Goal: Information Seeking & Learning: Learn about a topic

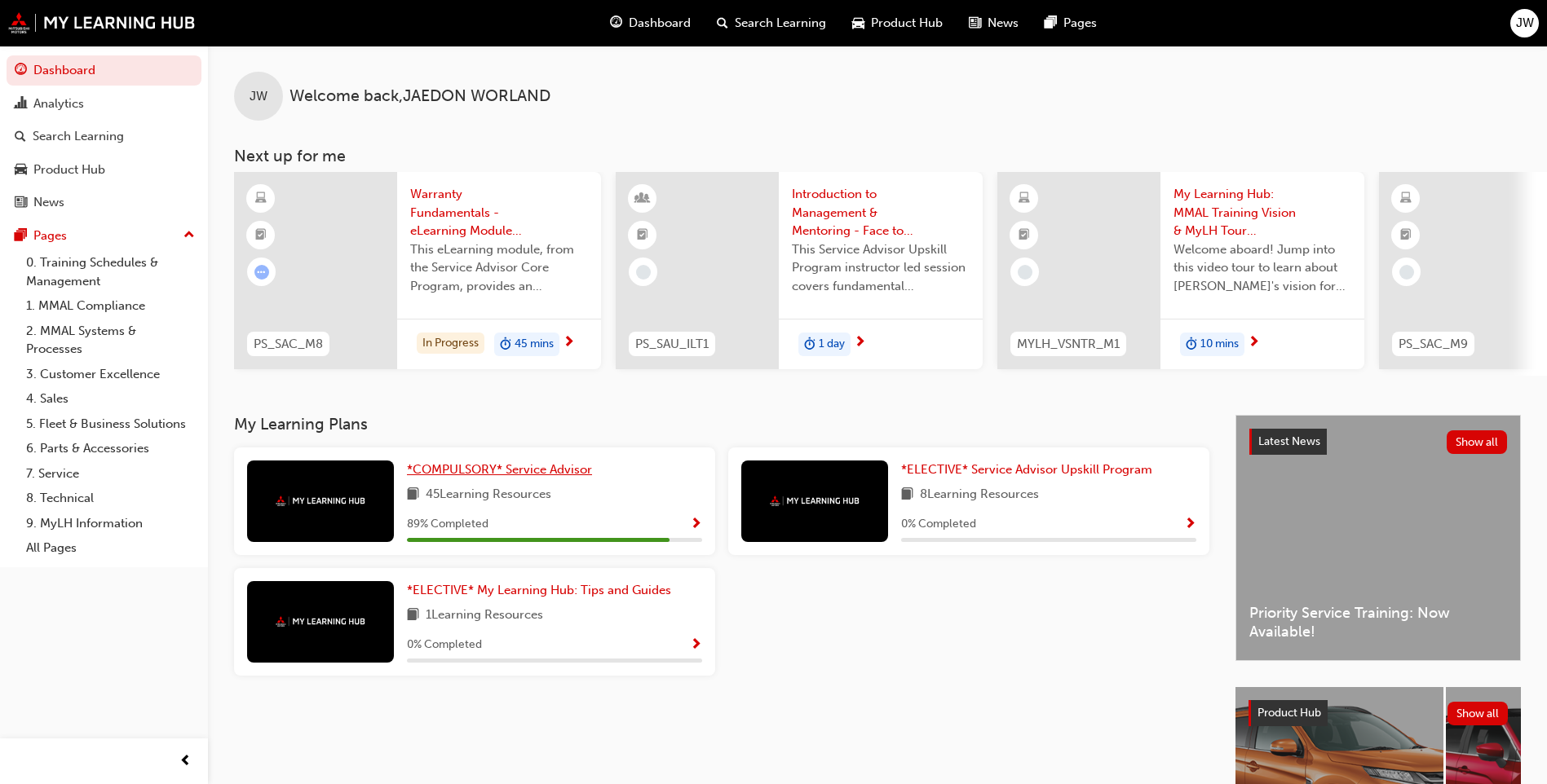
click at [483, 472] on span "*COMPULSORY* Service Advisor" at bounding box center [499, 469] width 185 height 14
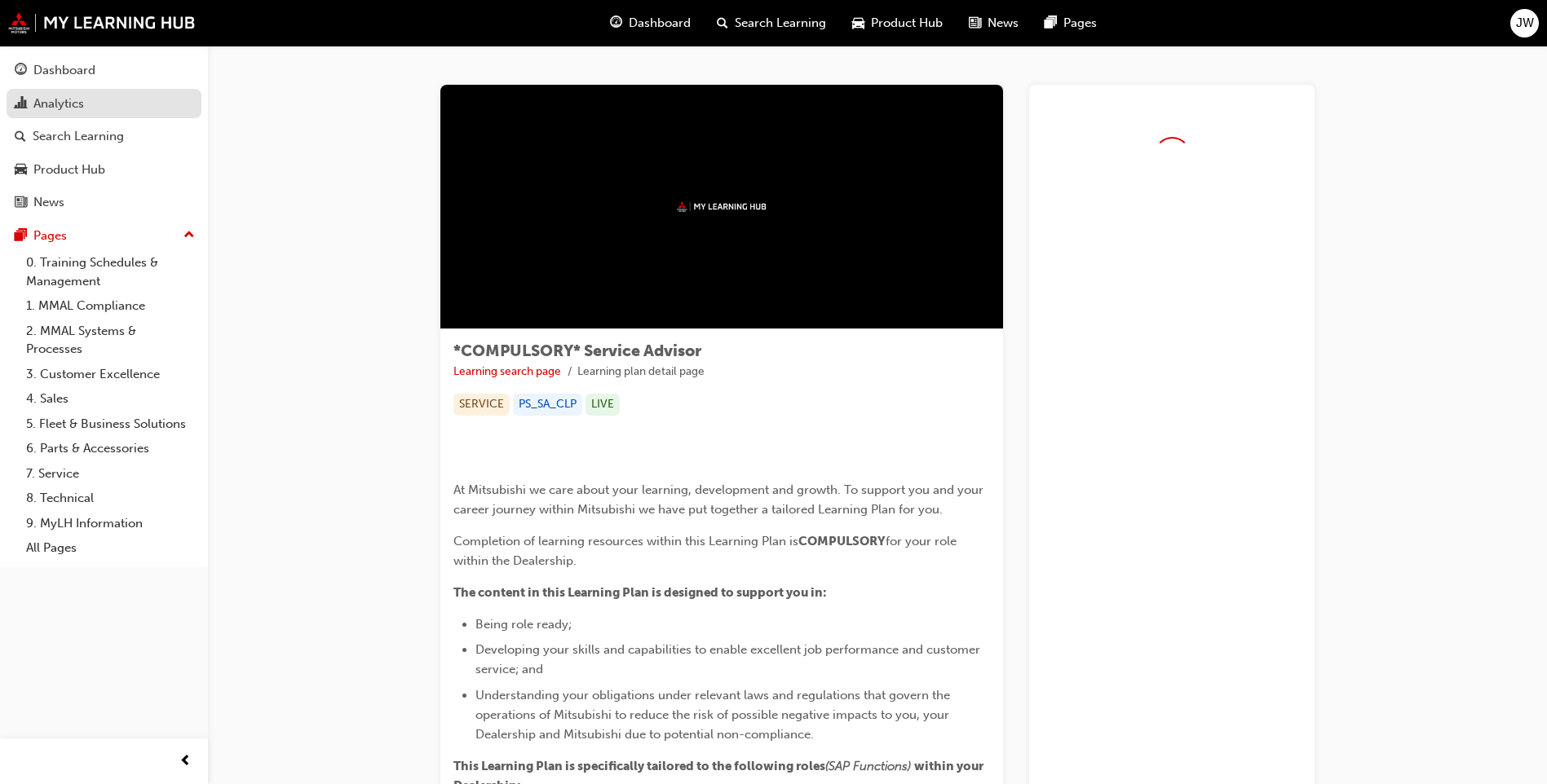
click at [86, 106] on div "Analytics" at bounding box center [104, 104] width 179 height 20
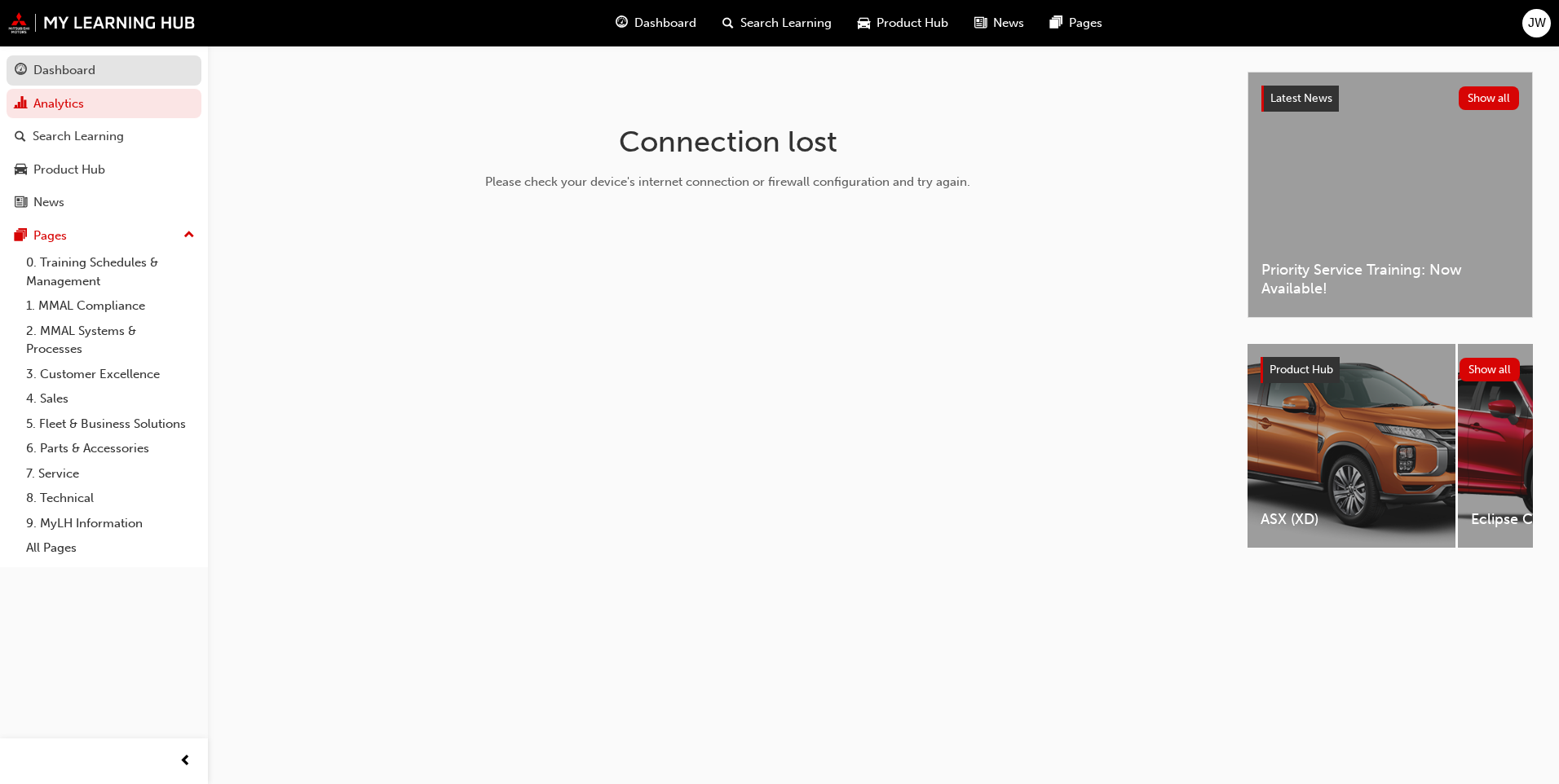
click at [19, 82] on link "Dashboard" at bounding box center [104, 71] width 195 height 30
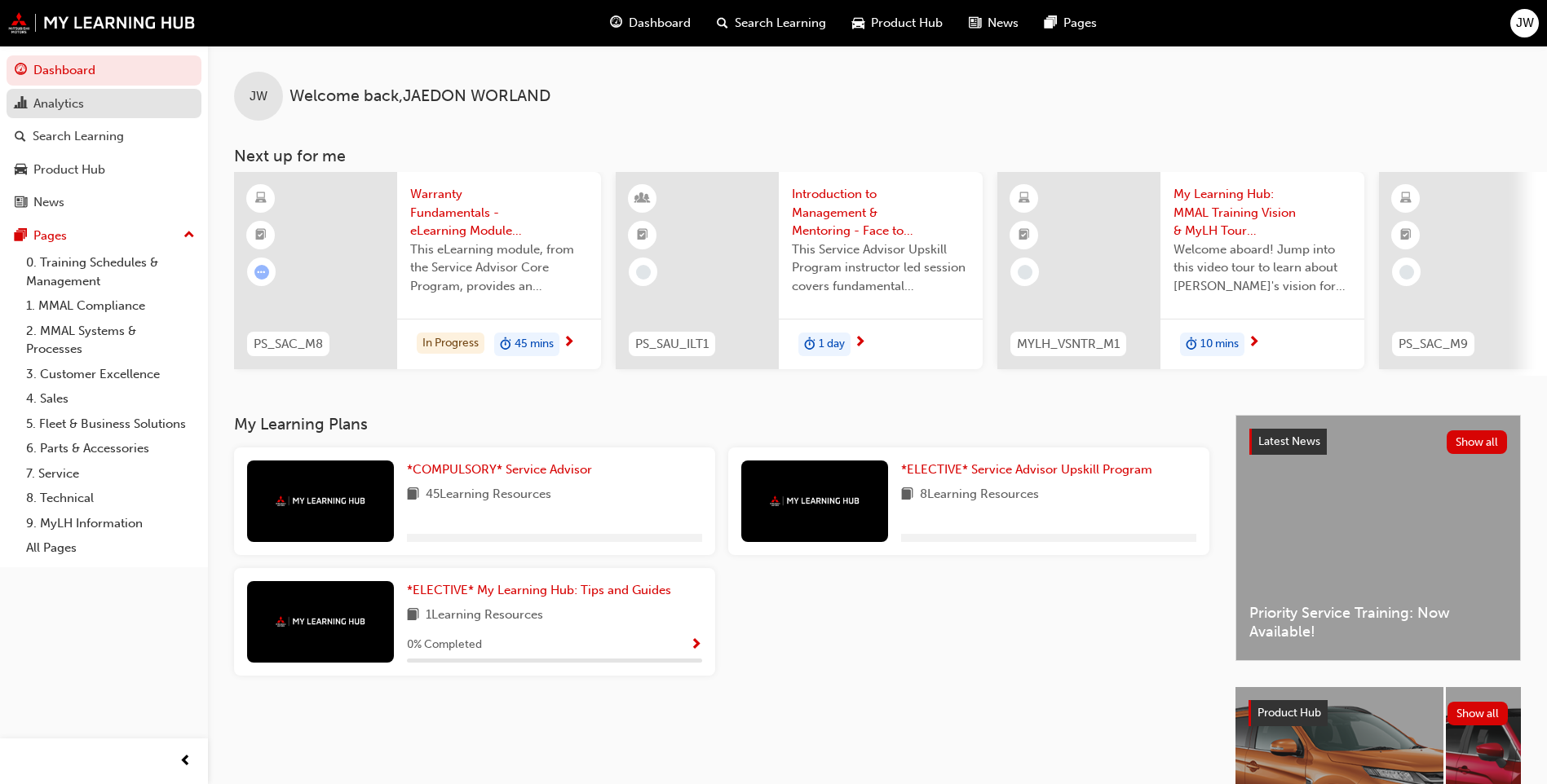
click at [160, 110] on div "Analytics" at bounding box center [104, 104] width 179 height 20
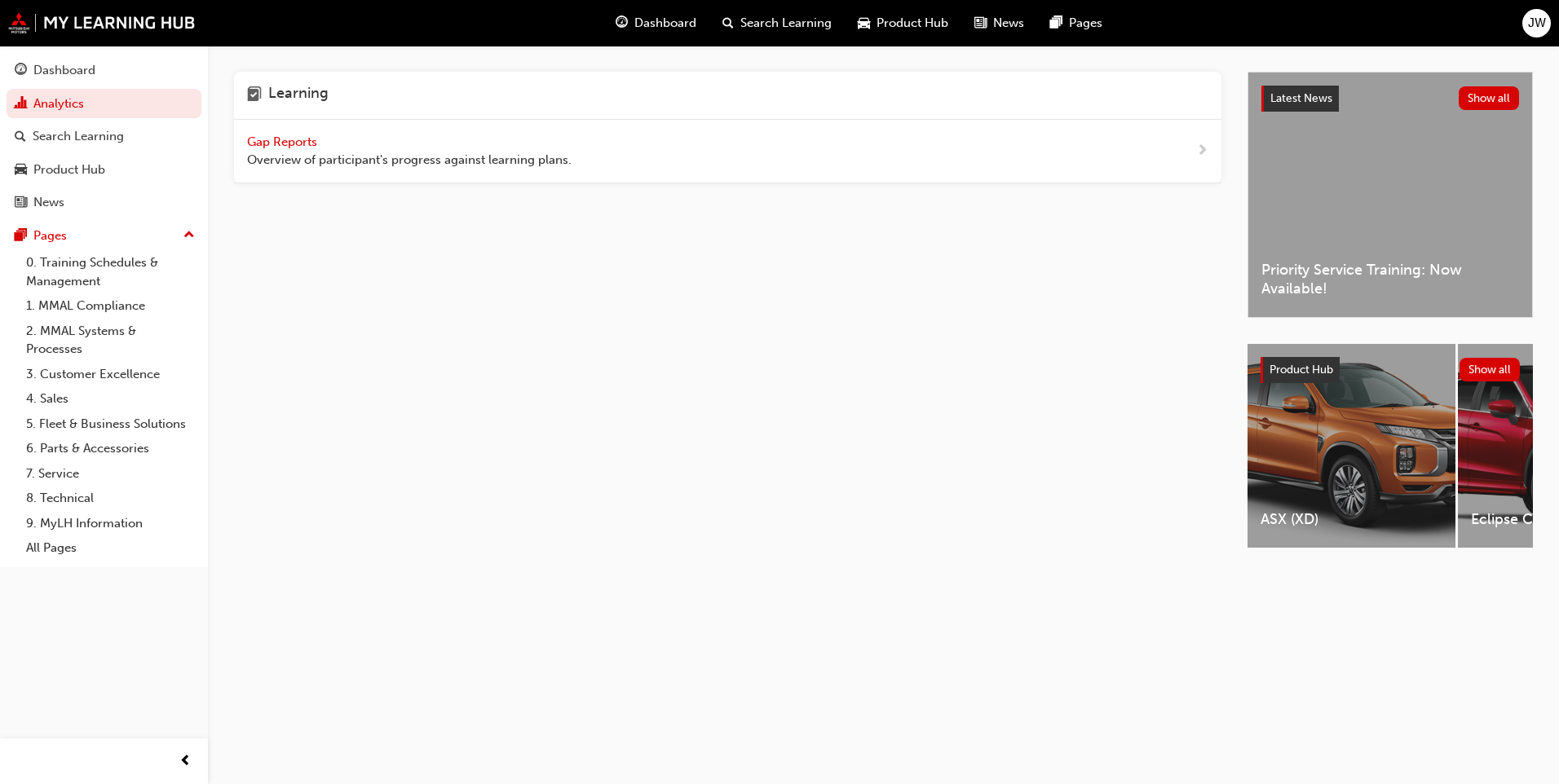
click at [486, 180] on div "Gap Reports Overview of participant's progress against learning plans." at bounding box center [728, 152] width 987 height 64
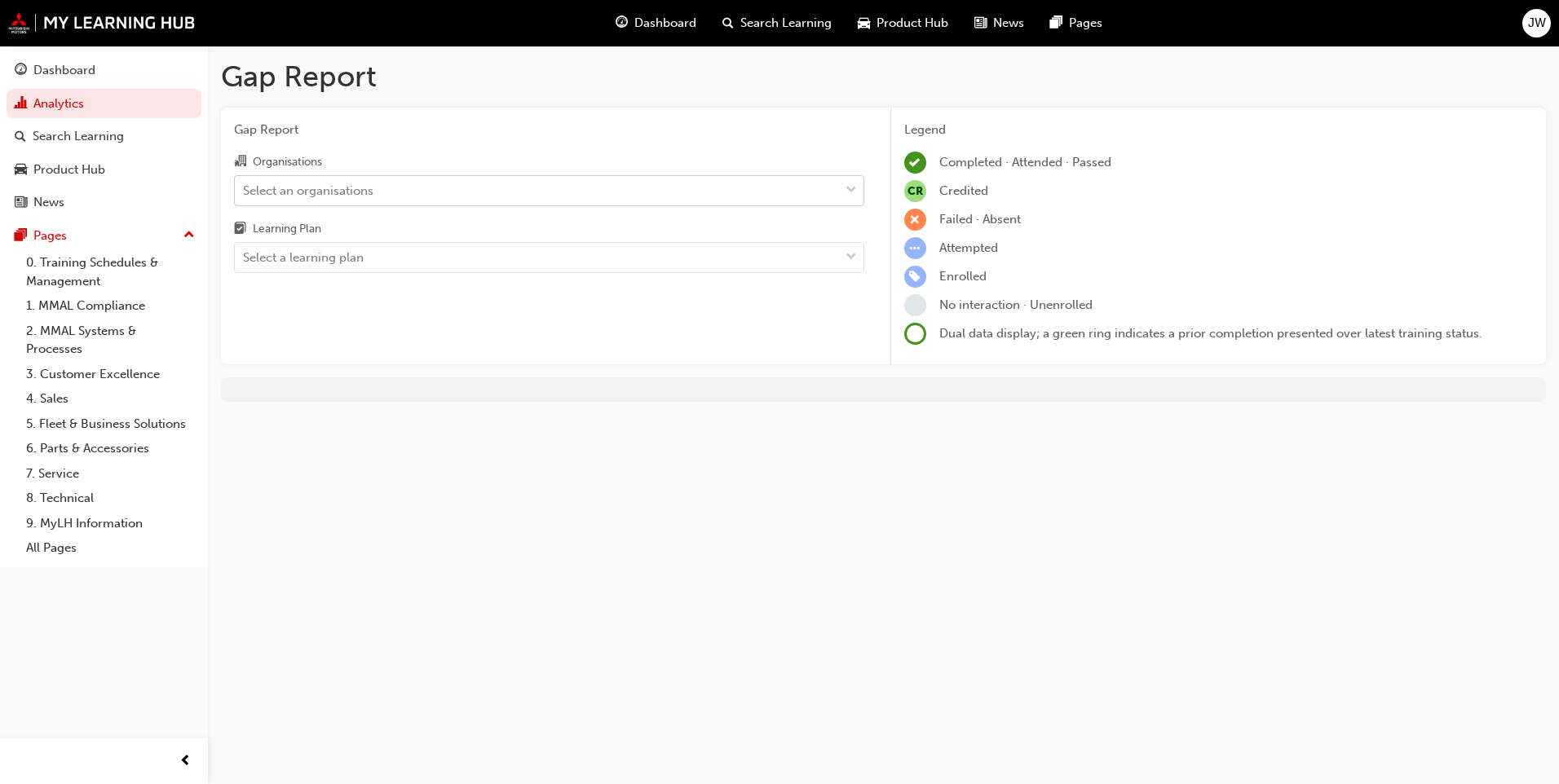
click at [423, 200] on div "Select an organisations" at bounding box center [537, 190] width 604 height 29
click at [244, 196] on input "Organisations Select an organisations" at bounding box center [244, 189] width 2 height 13
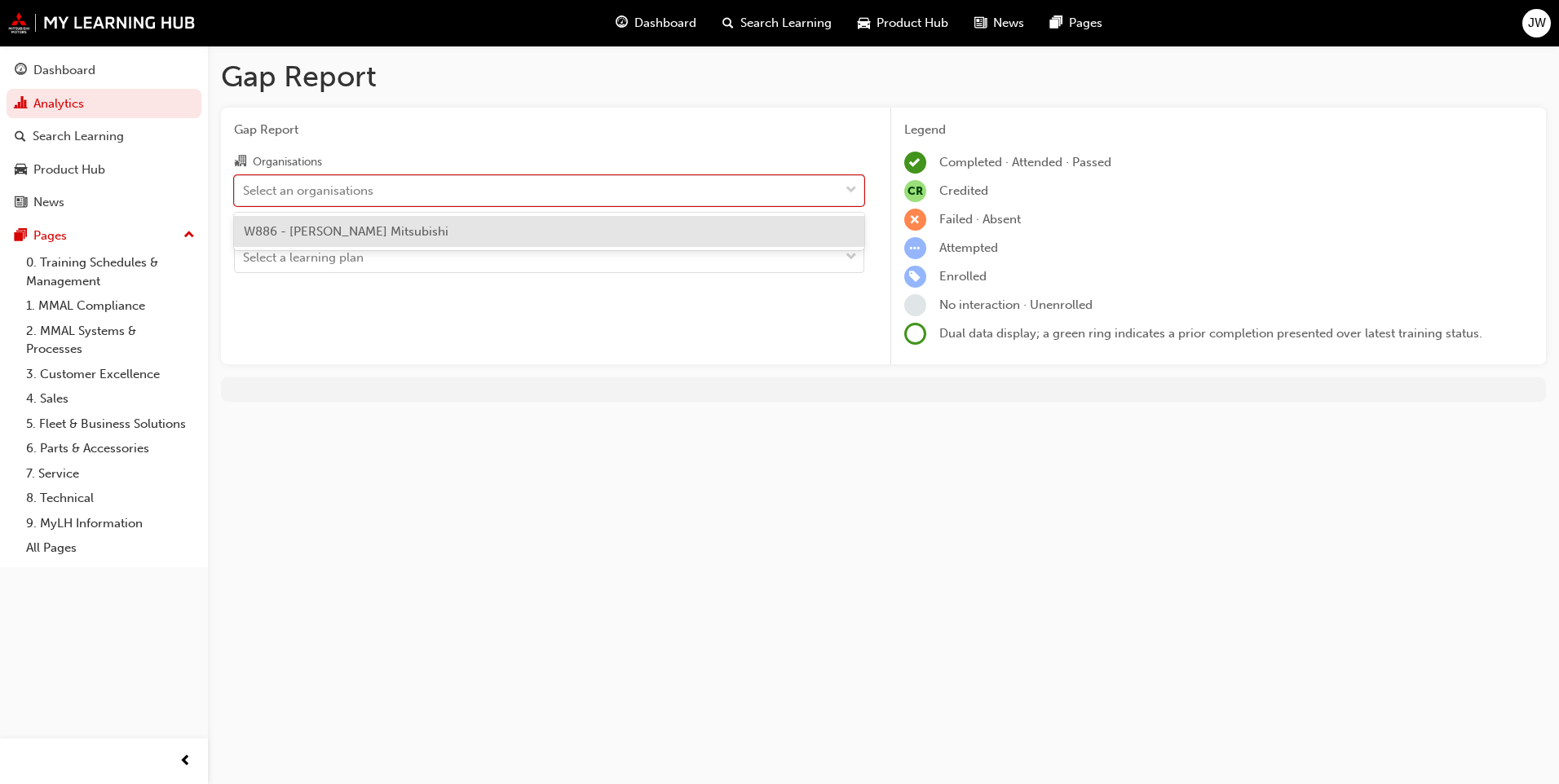
click at [412, 236] on span "W886 - [PERSON_NAME] Mitsubishi" at bounding box center [345, 231] width 205 height 14
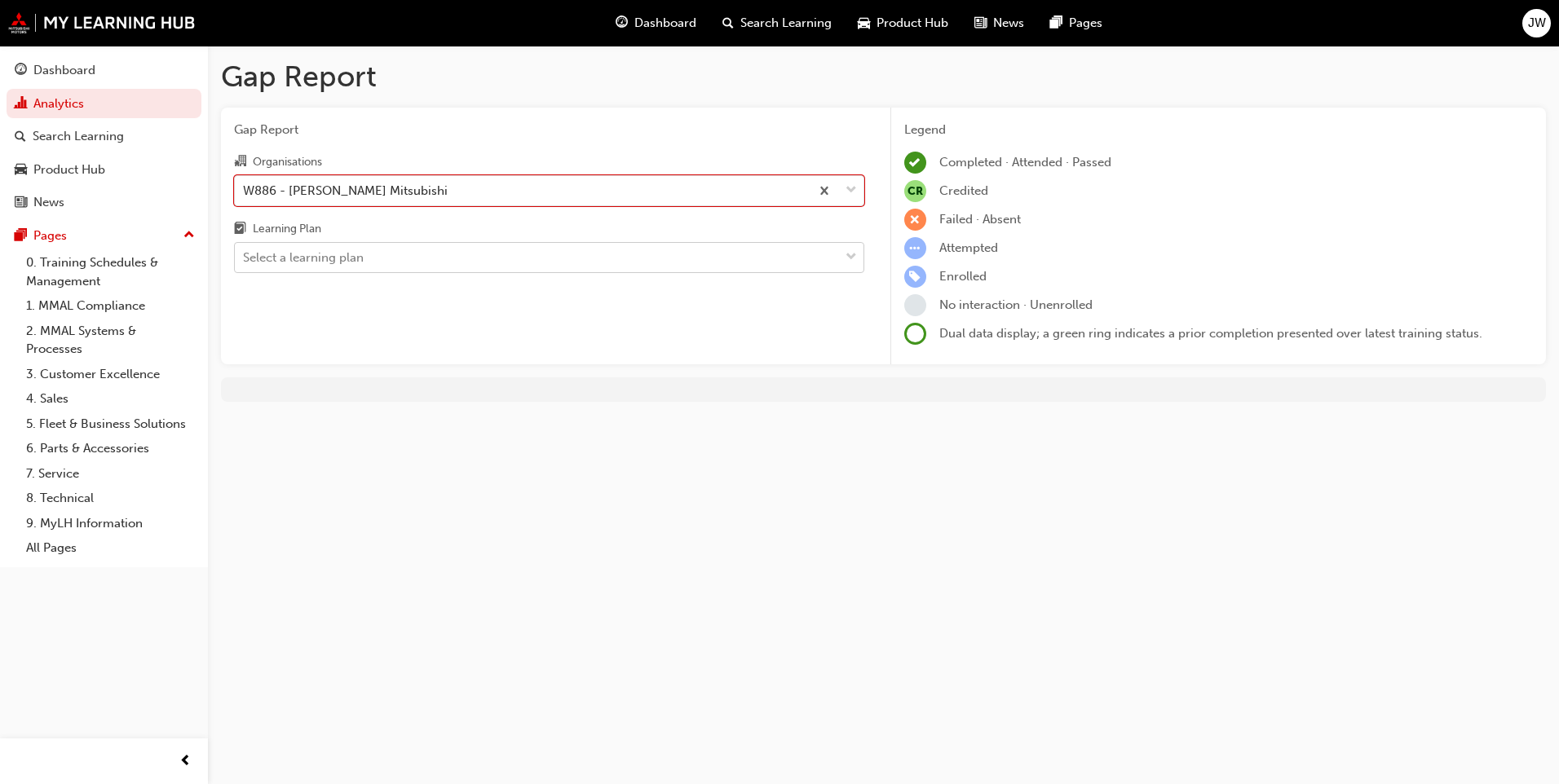
click at [404, 253] on div "Select a learning plan" at bounding box center [537, 258] width 604 height 29
click at [244, 253] on input "Learning Plan Select a learning plan" at bounding box center [244, 257] width 2 height 13
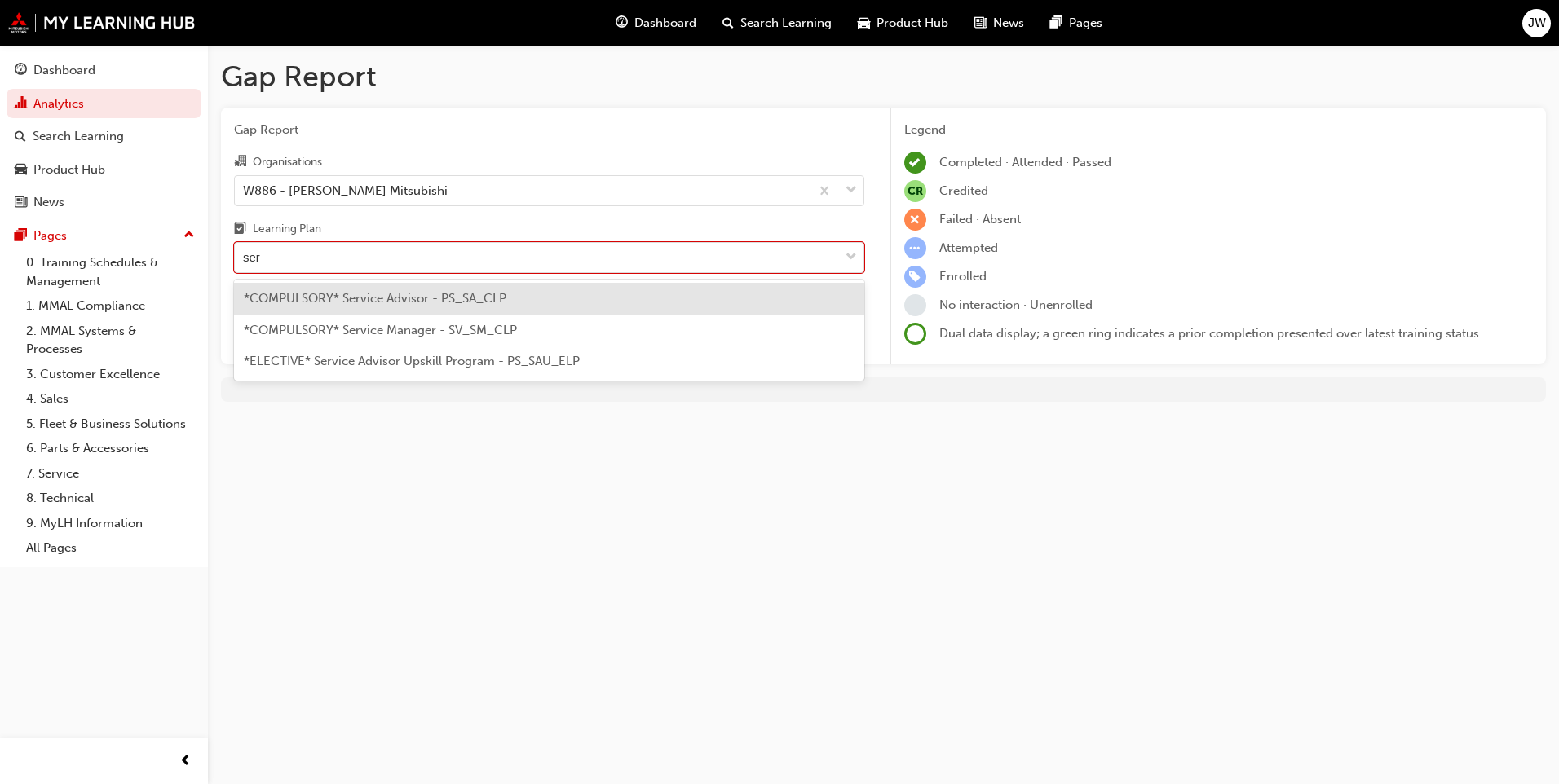
type input "serv"
click at [381, 297] on span "*COMPULSORY* Service Advisor - PS_SA_CLP" at bounding box center [375, 298] width 263 height 14
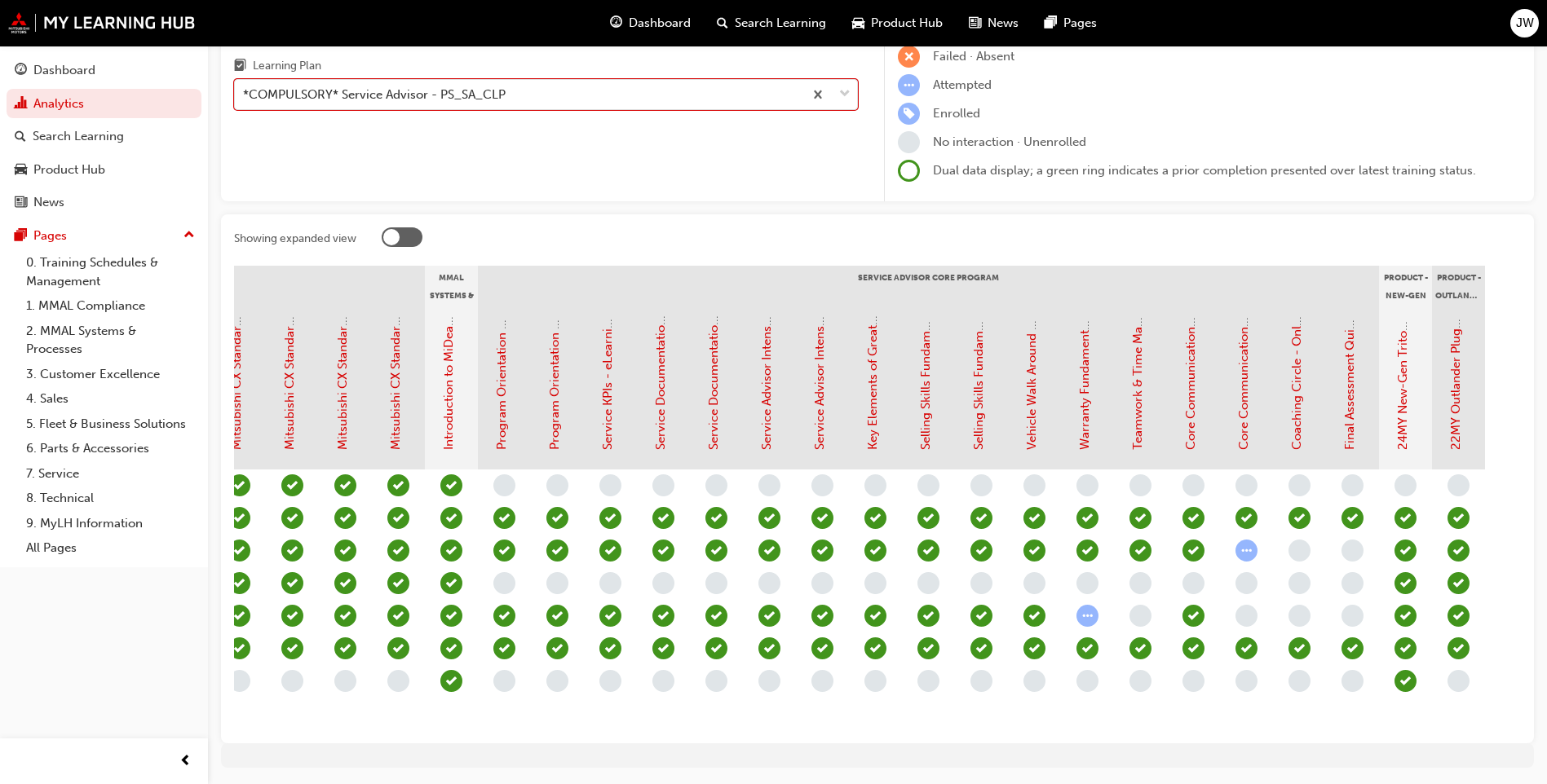
scroll to position [0, 1363]
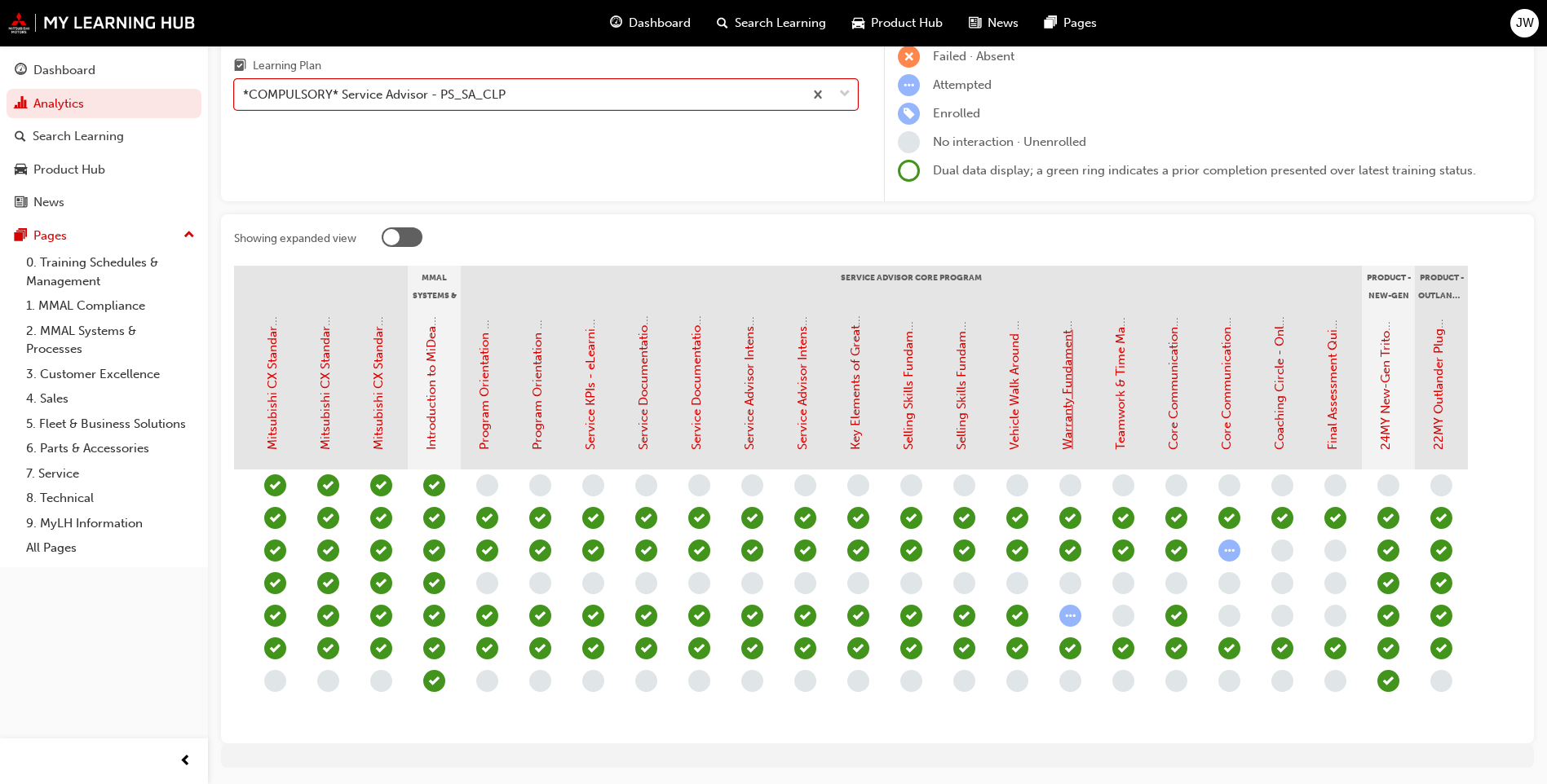
click at [1069, 413] on link "Warranty Fundamentals - eLearning Module (Service Advisor Core Program)" at bounding box center [1067, 234] width 14 height 431
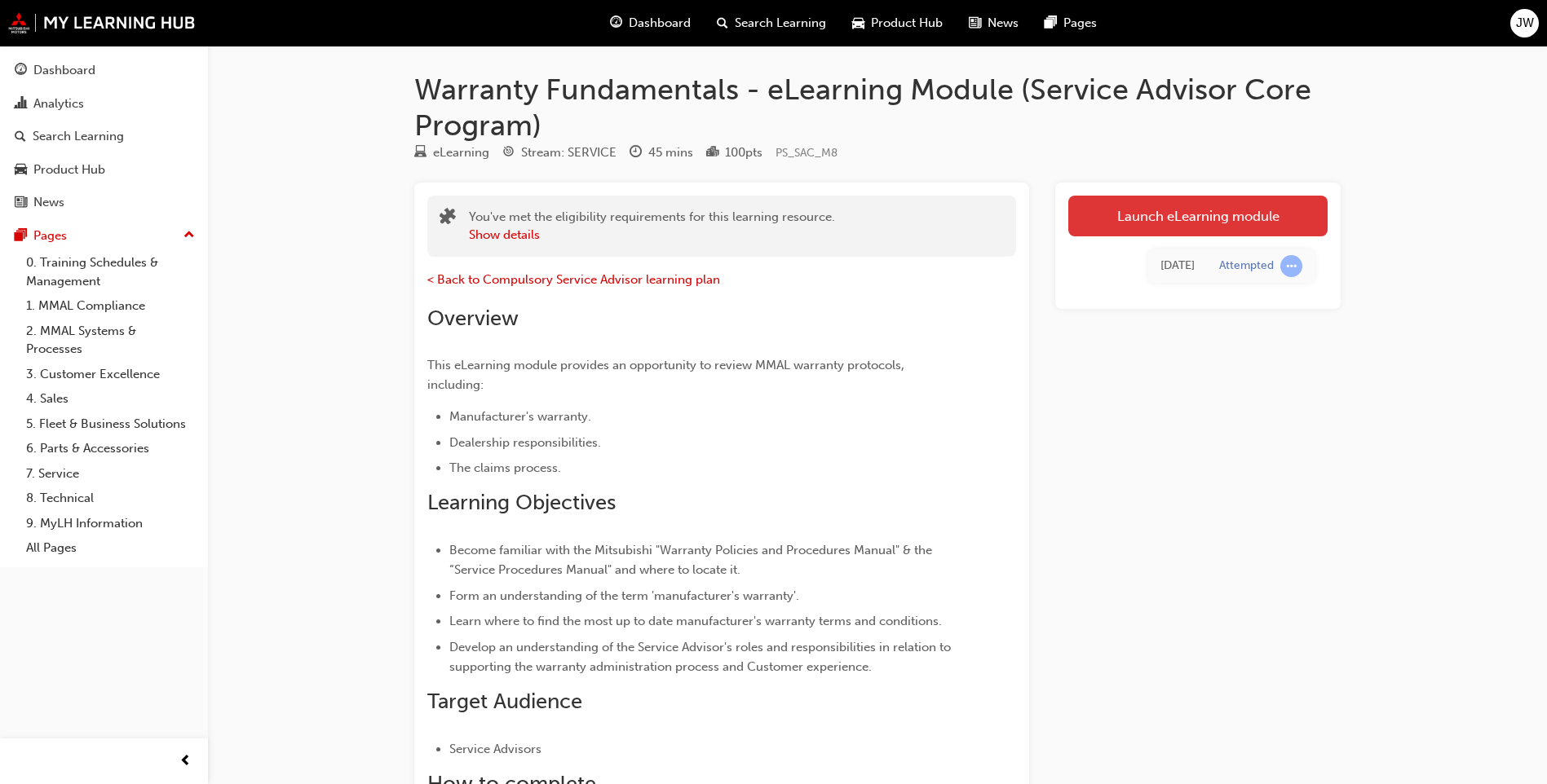
click at [1241, 230] on link "Launch eLearning module" at bounding box center [1198, 216] width 259 height 40
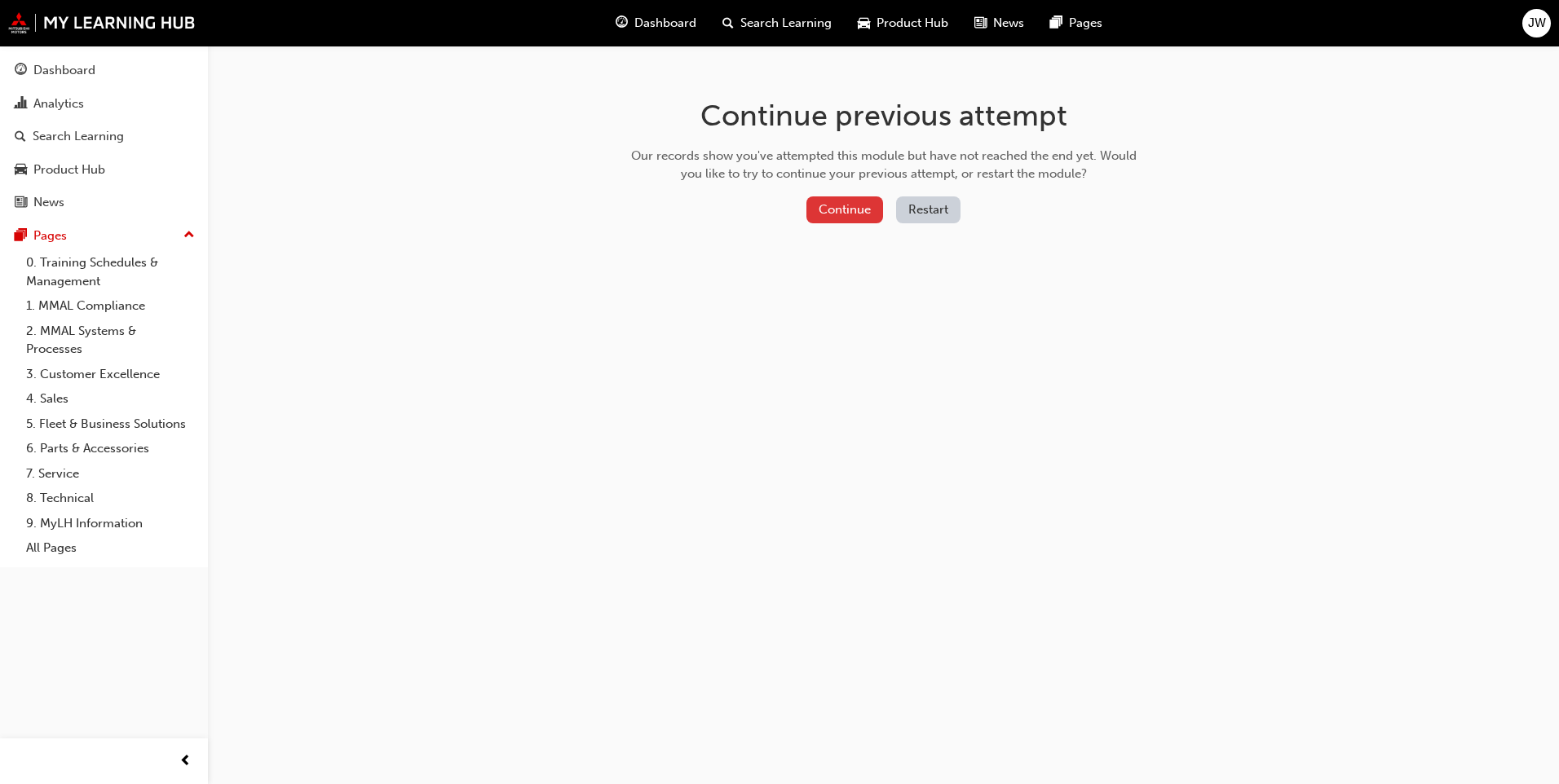
click at [846, 208] on button "Continue" at bounding box center [845, 210] width 77 height 27
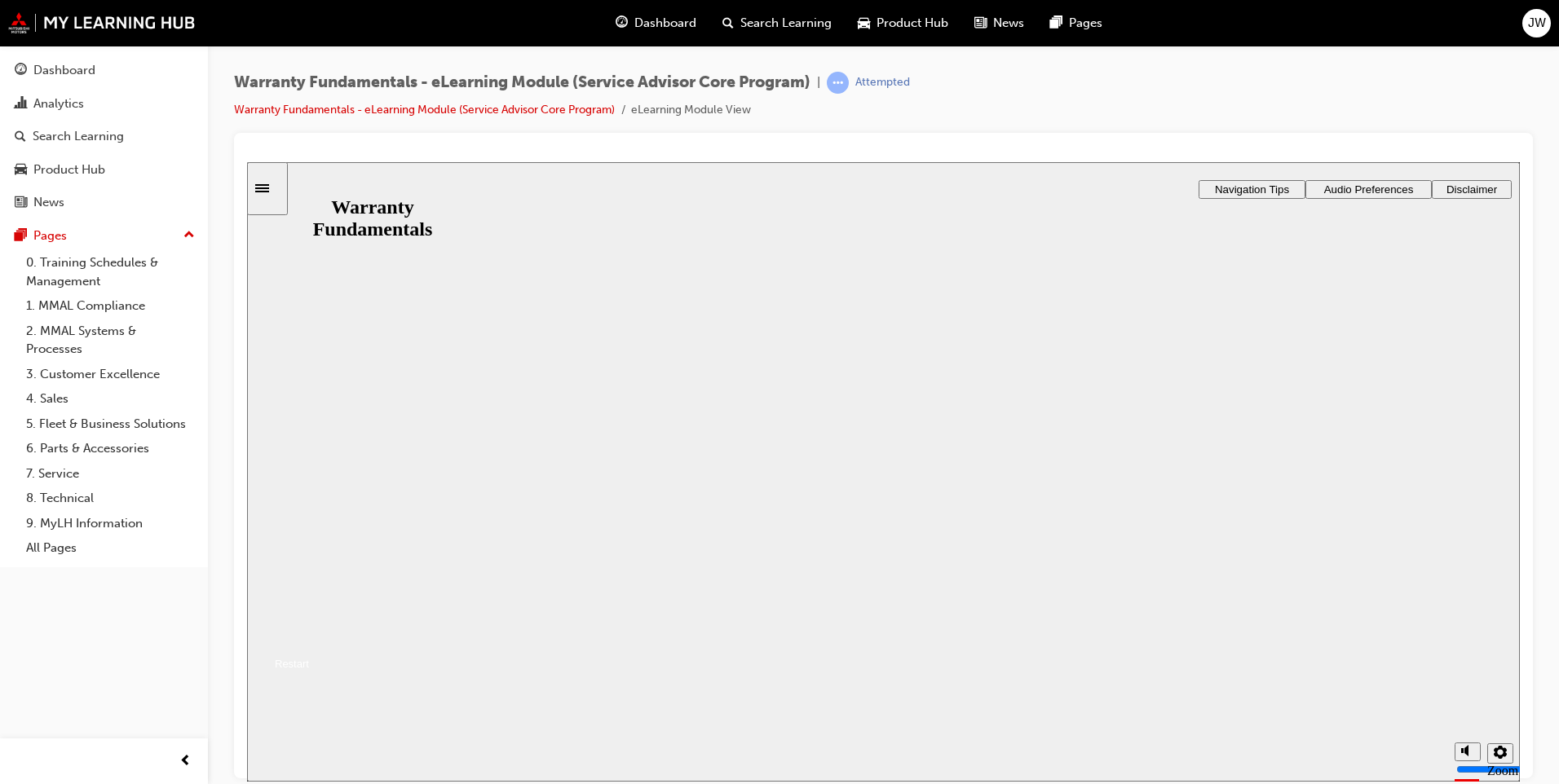
click at [309, 634] on button "Resume" at bounding box center [278, 643] width 62 height 19
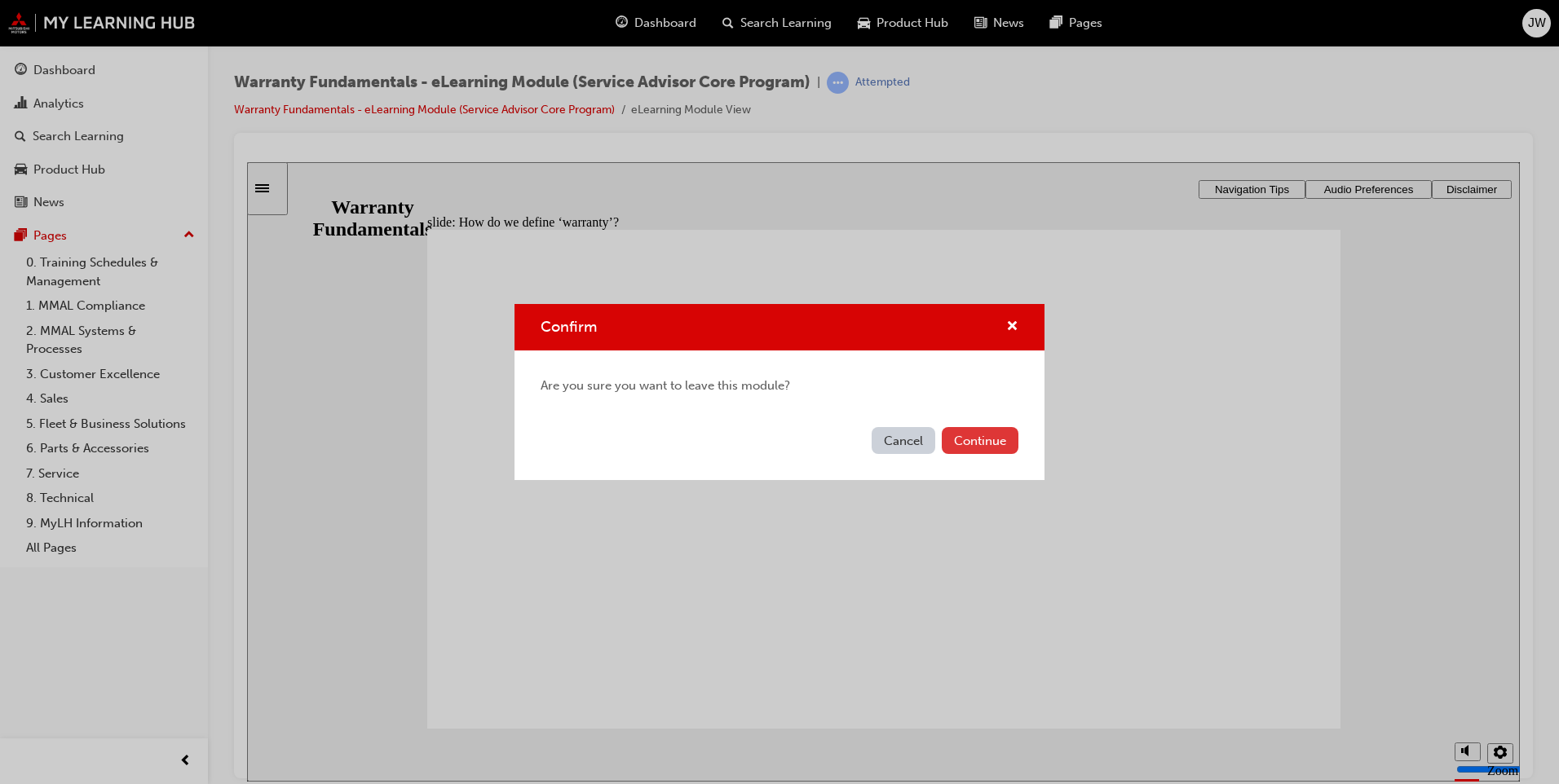
click at [997, 445] on button "Continue" at bounding box center [980, 440] width 77 height 27
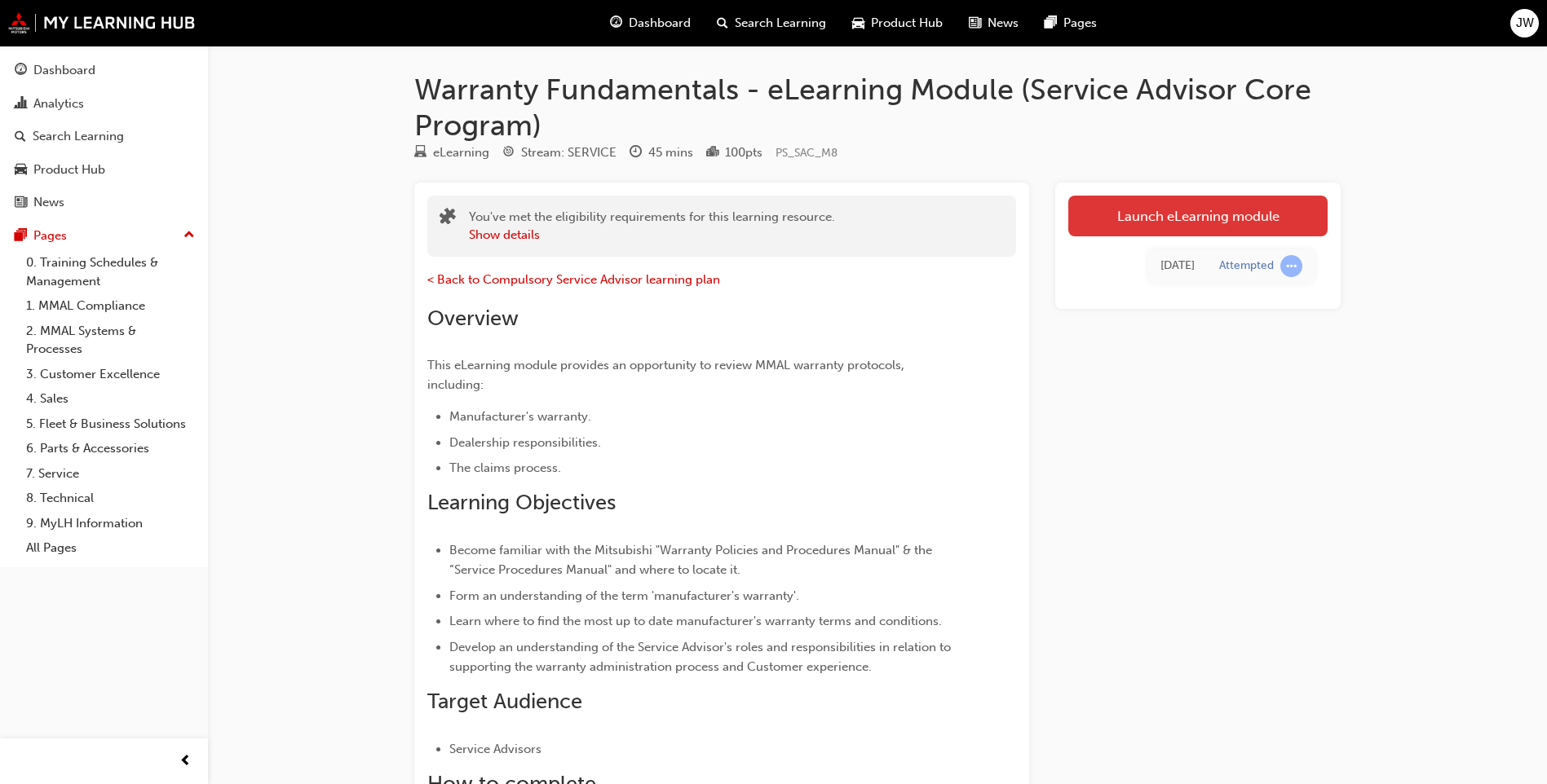
click at [1141, 224] on link "Launch eLearning module" at bounding box center [1198, 216] width 259 height 40
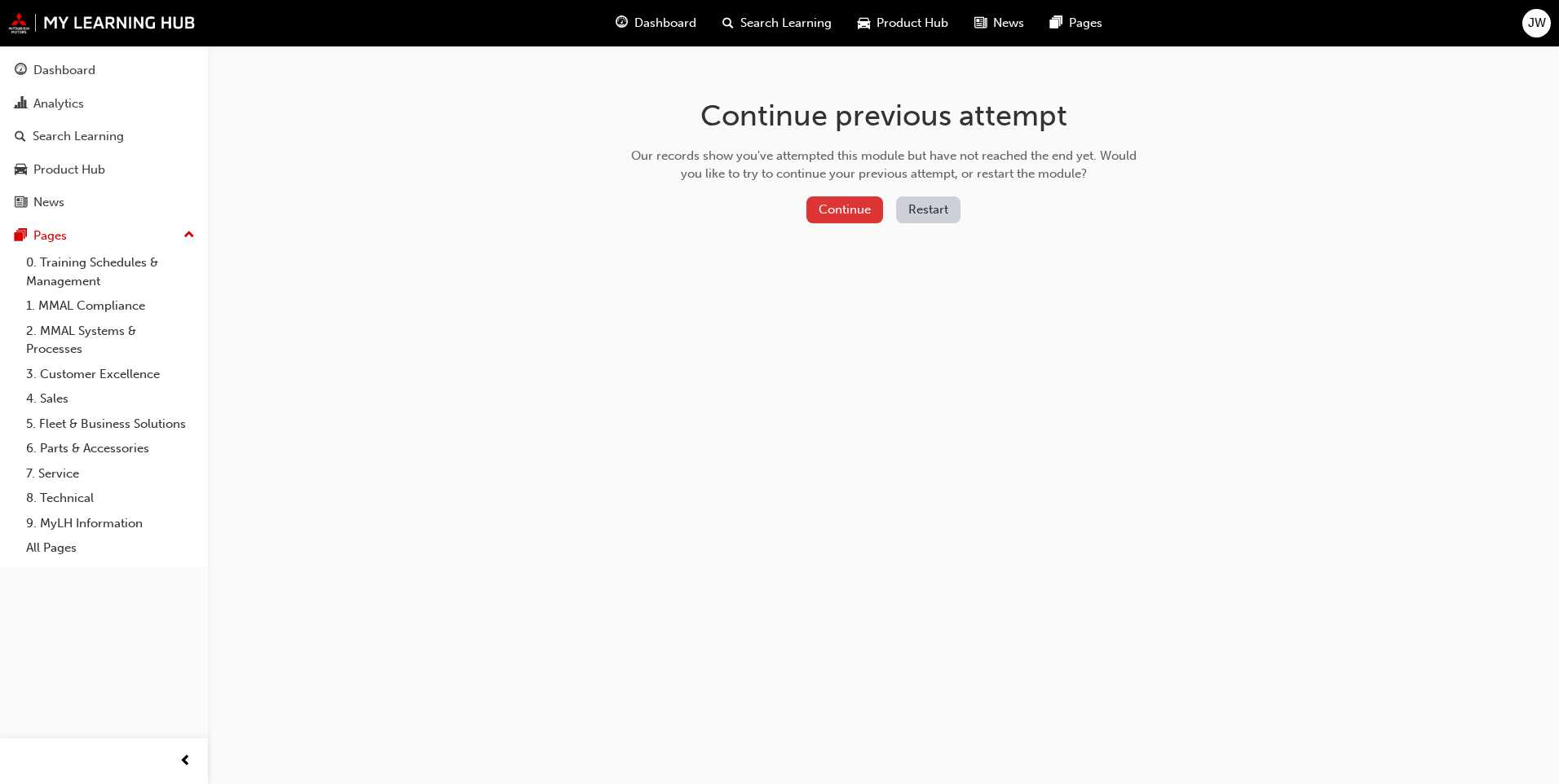
click at [848, 204] on button "Continue" at bounding box center [845, 210] width 77 height 27
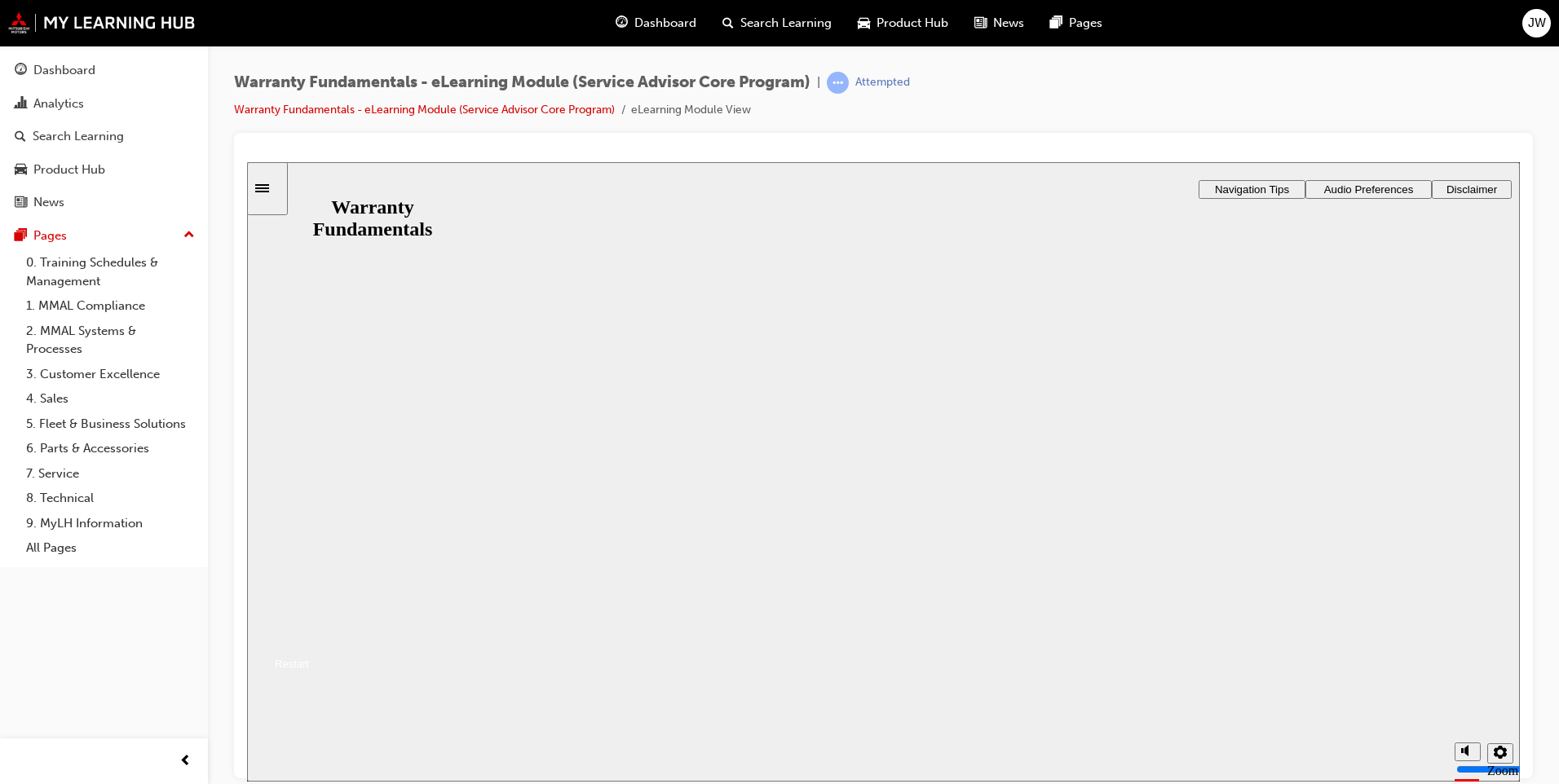
click at [309, 634] on button "Resume" at bounding box center [278, 643] width 62 height 19
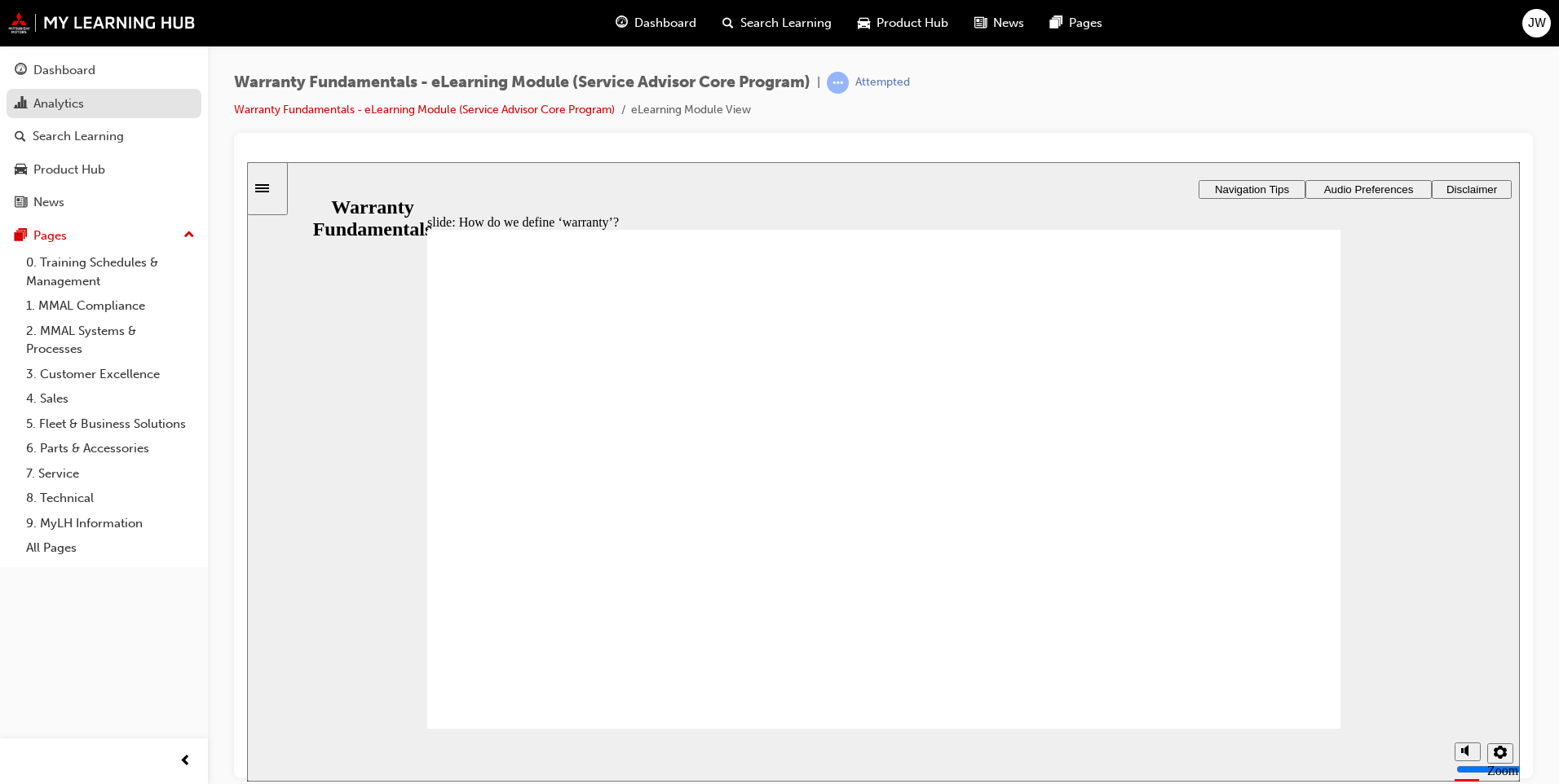
click at [120, 104] on div "Analytics" at bounding box center [104, 104] width 179 height 20
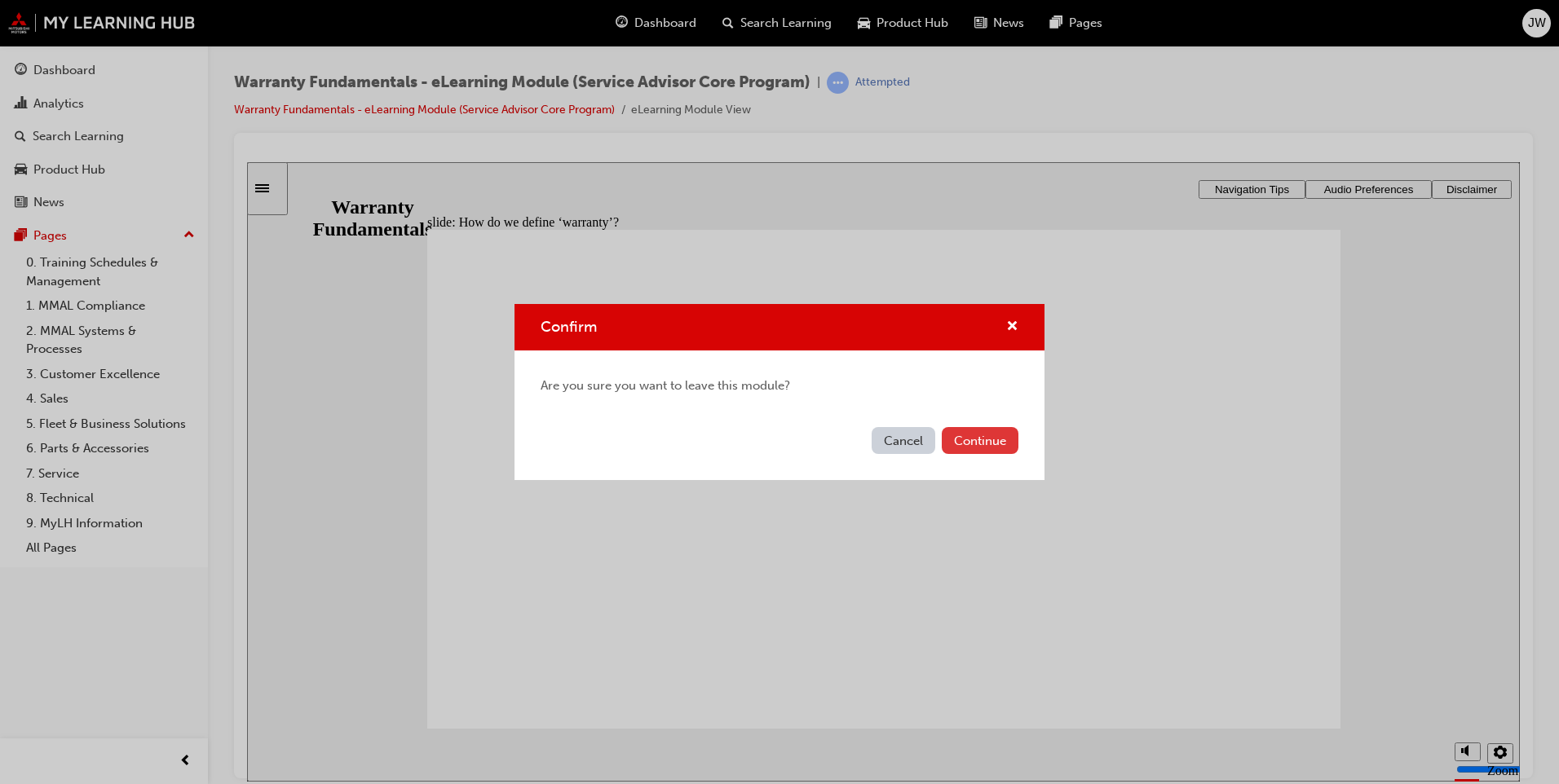
click at [970, 436] on button "Continue" at bounding box center [980, 440] width 77 height 27
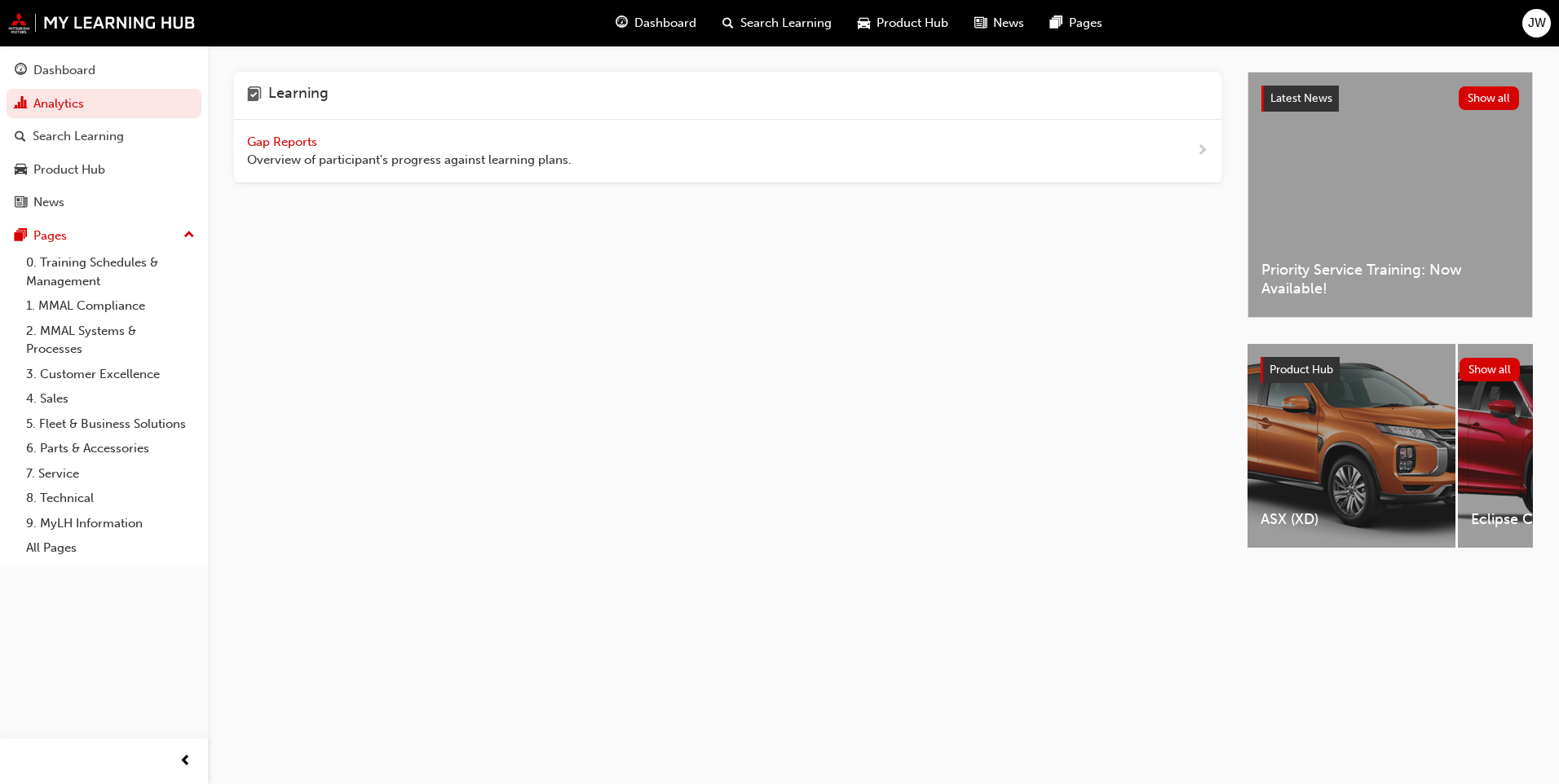
click at [361, 143] on div "Gap Reports Overview of participant's progress against learning plans." at bounding box center [408, 152] width 324 height 37
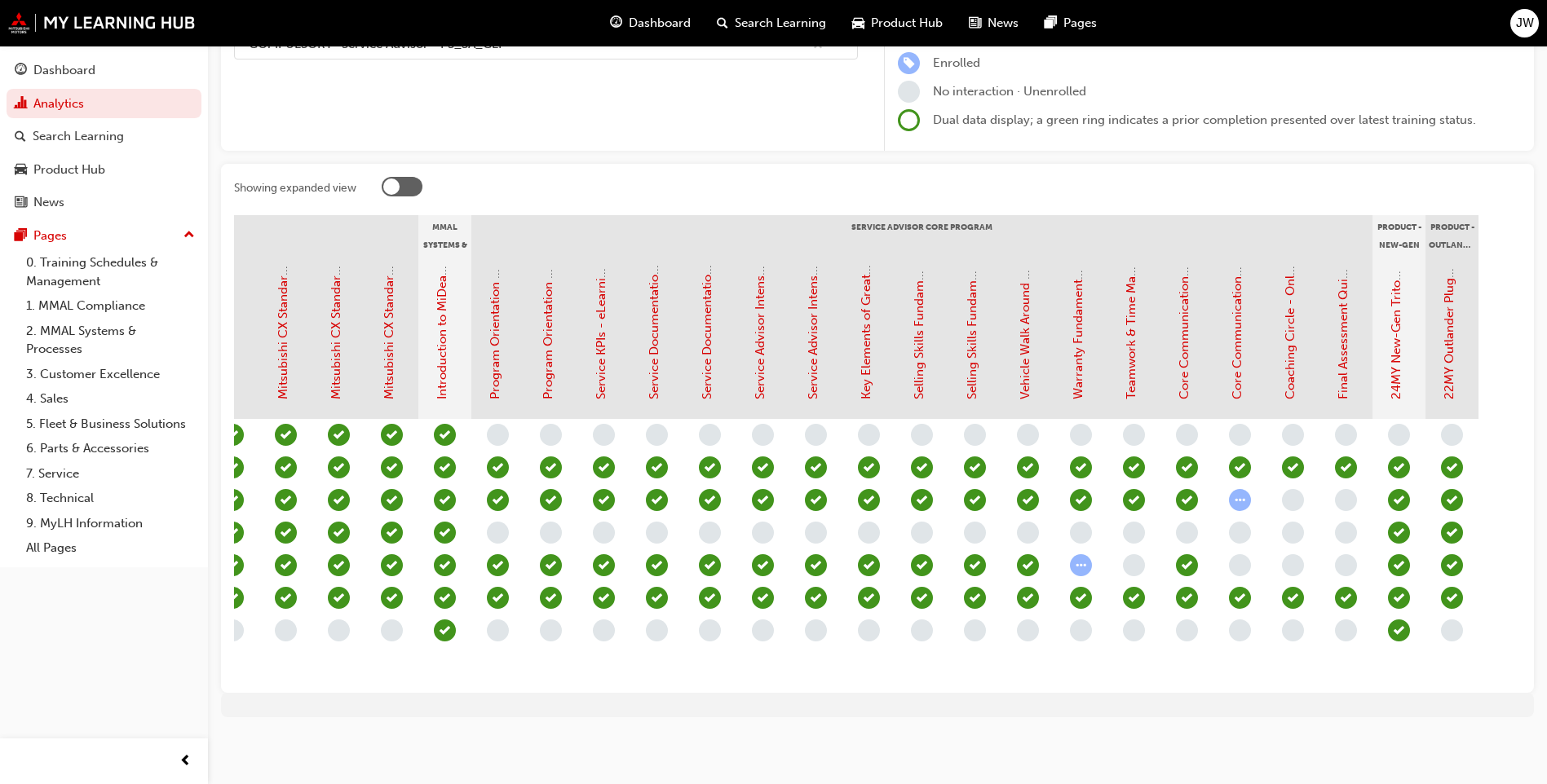
scroll to position [0, 1363]
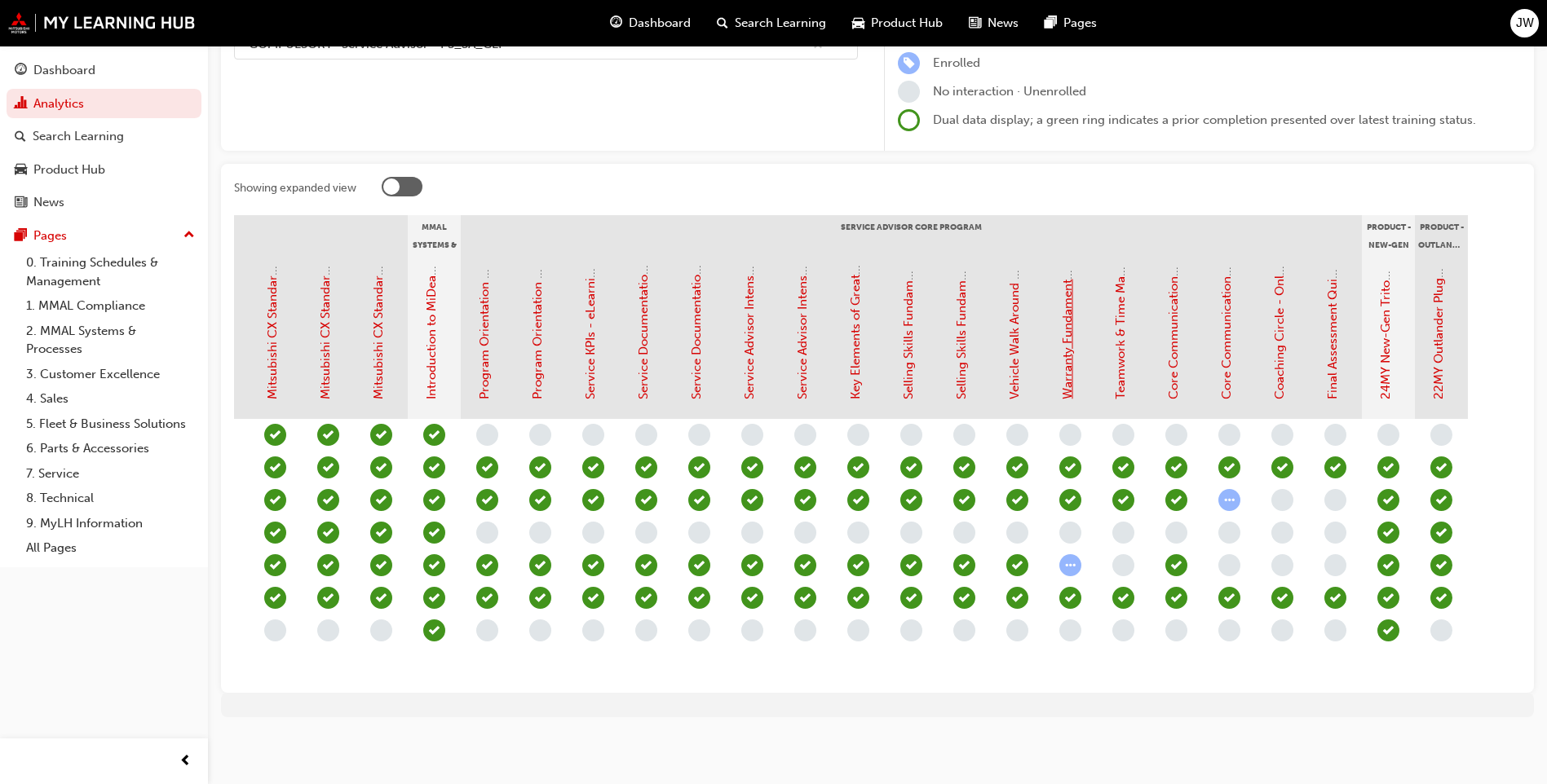
click at [1068, 371] on link "Warranty Fundamentals - eLearning Module (Service Advisor Core Program)" at bounding box center [1067, 184] width 14 height 431
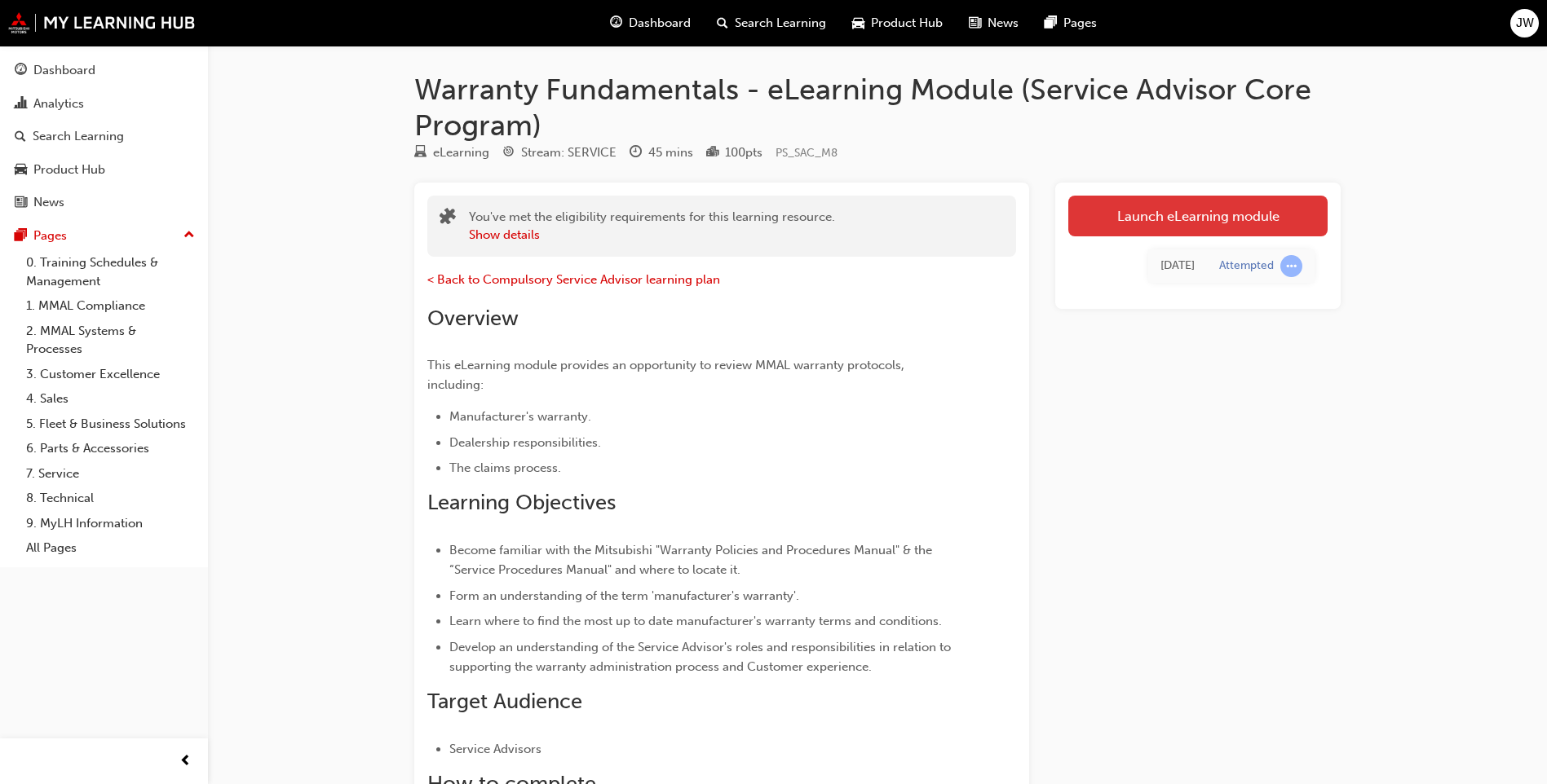
click at [1244, 213] on link "Launch eLearning module" at bounding box center [1198, 216] width 259 height 40
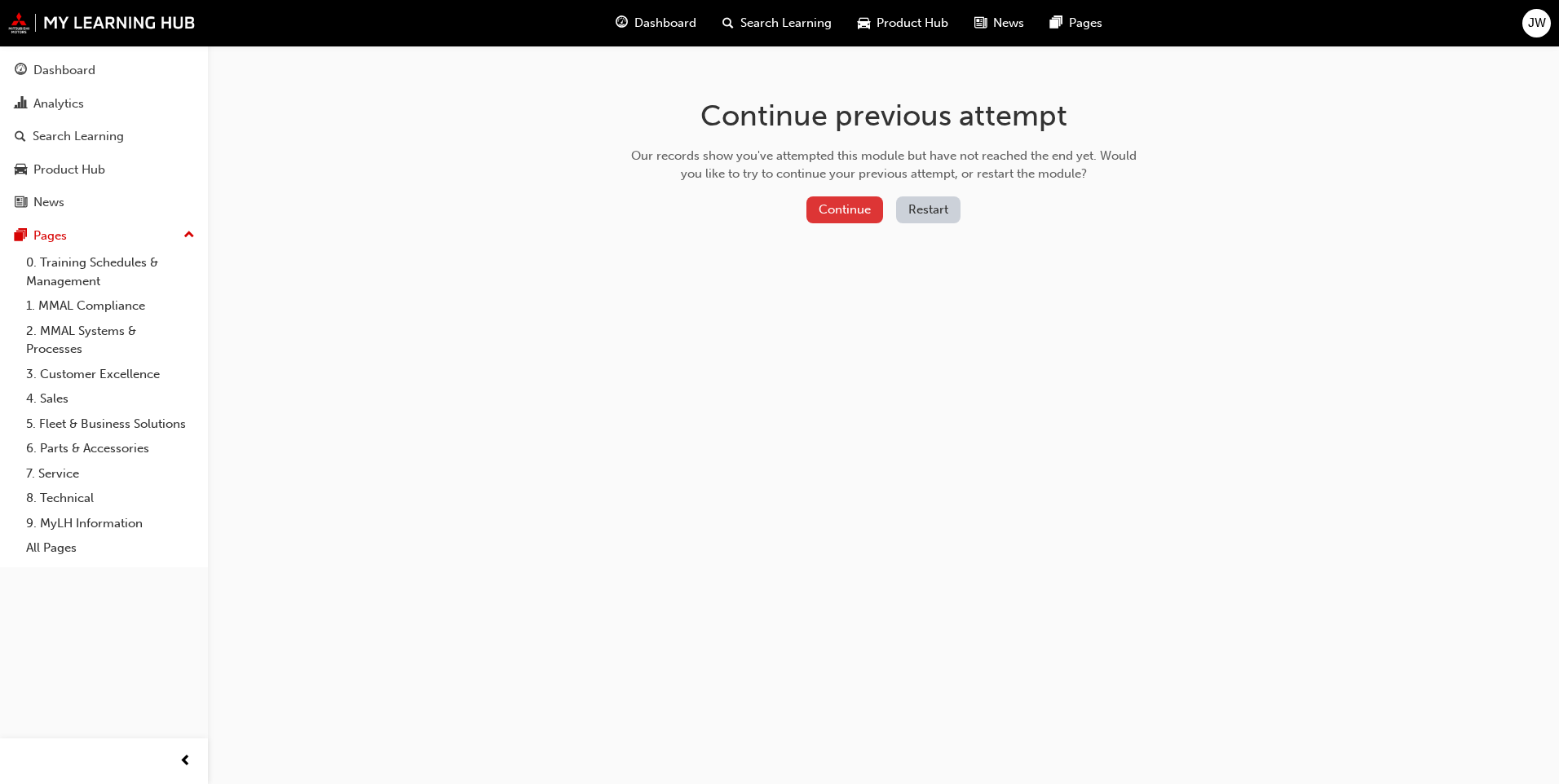
click at [845, 208] on button "Continue" at bounding box center [845, 210] width 77 height 27
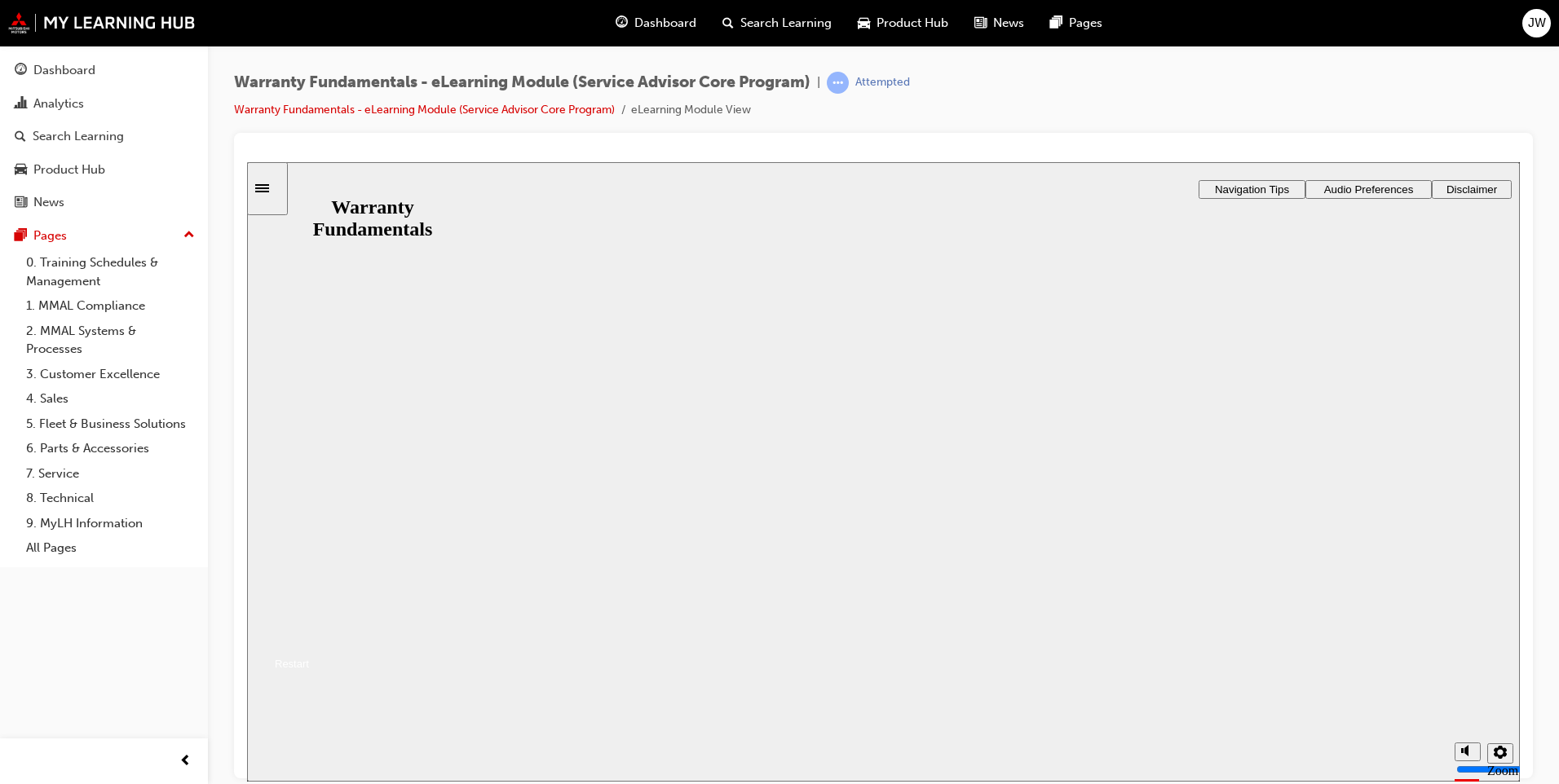
click at [309, 634] on button "Resume" at bounding box center [278, 643] width 62 height 19
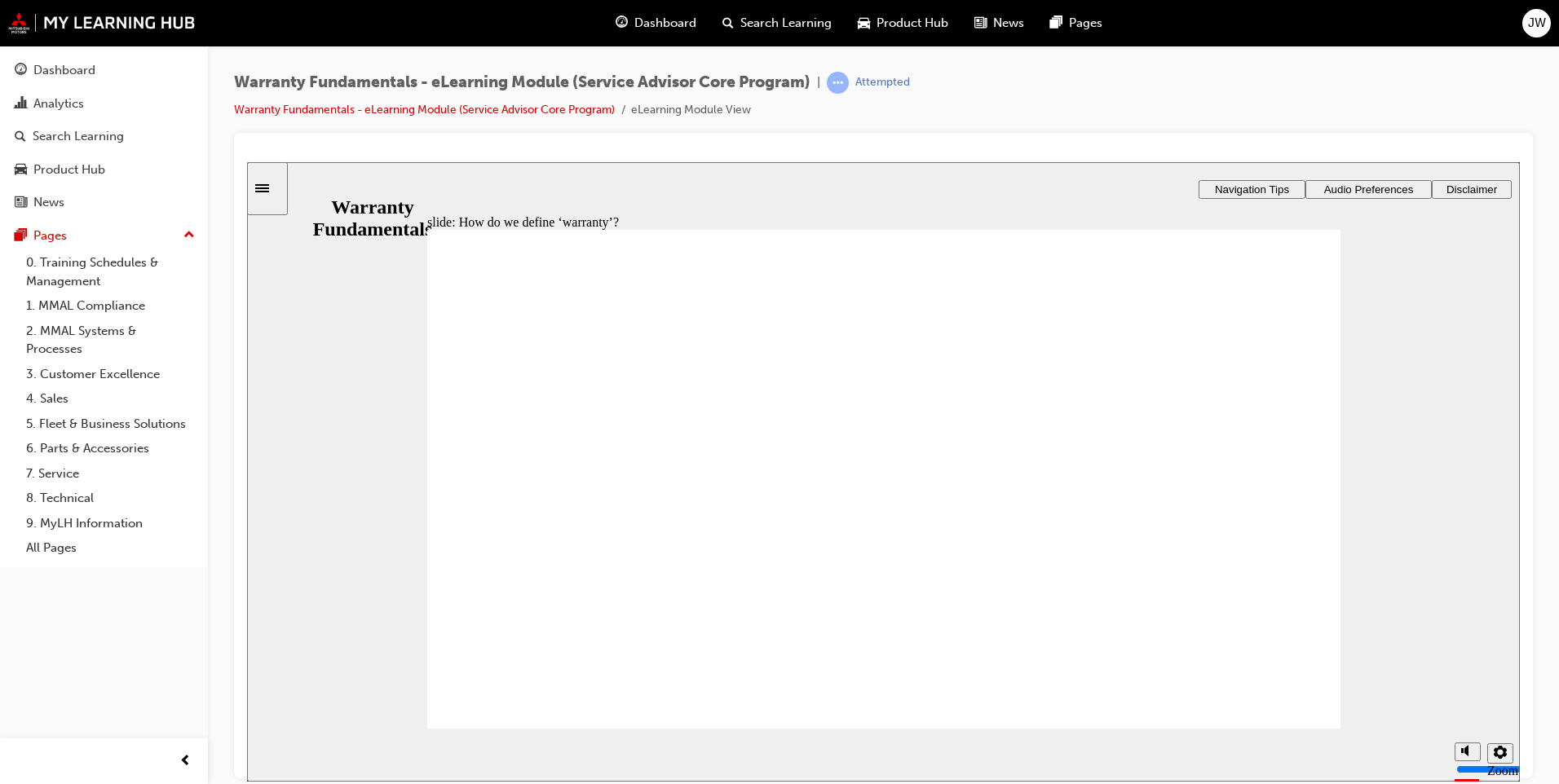
type textarea "A"
type textarea "An"
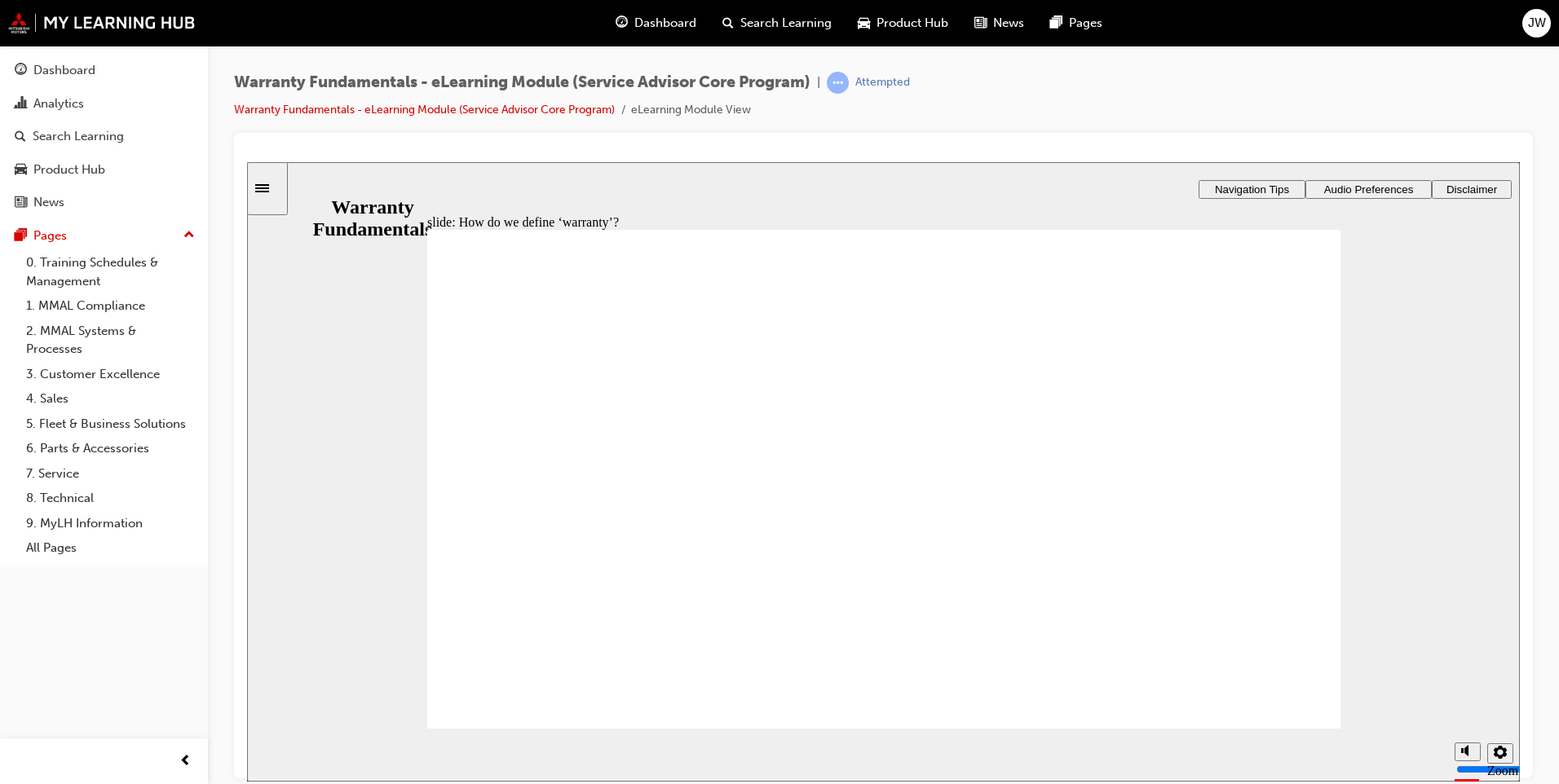
type textarea "Any"
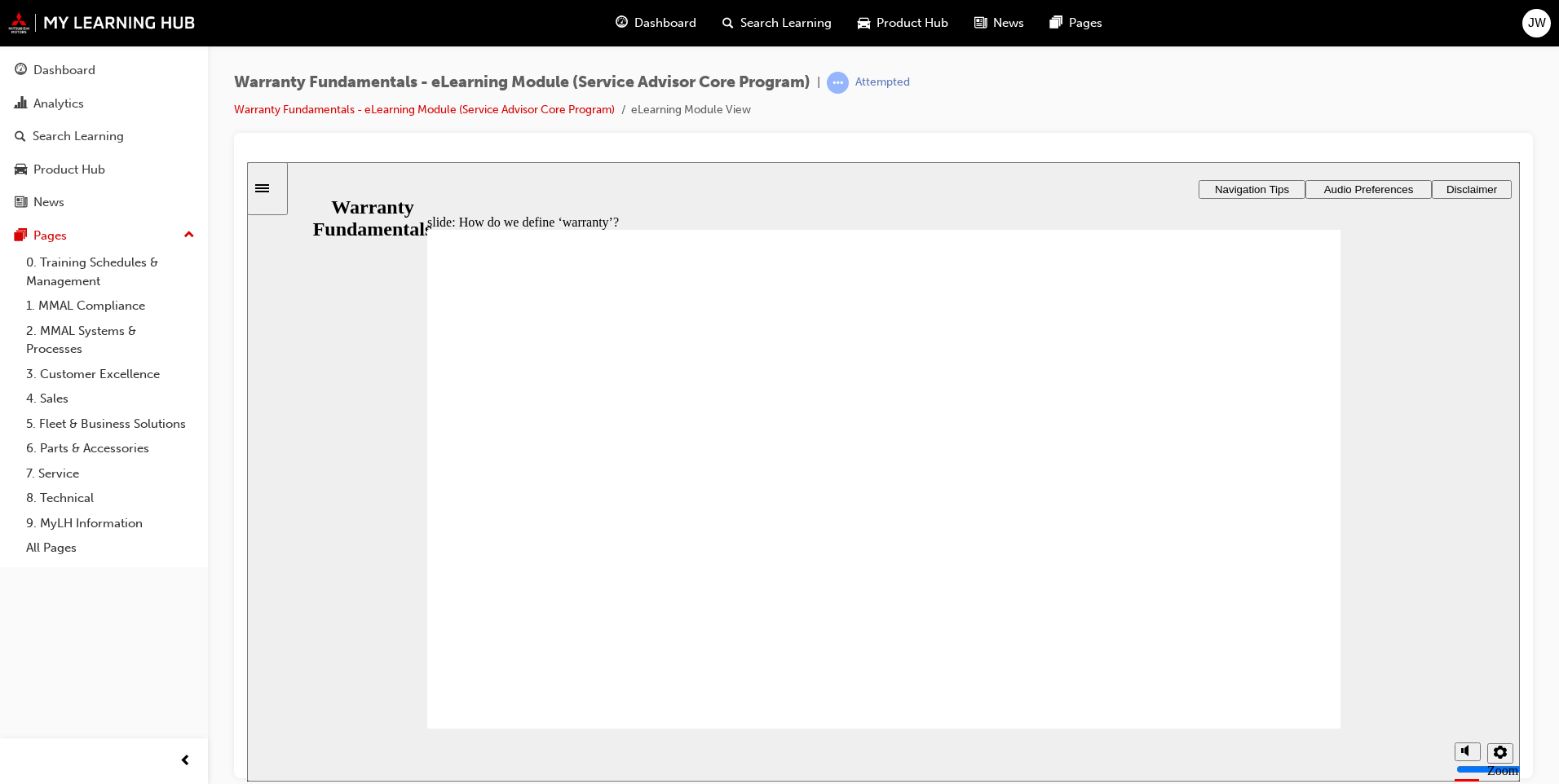
type textarea "Any"
type textarea "Anyt"
type textarea "Anyth"
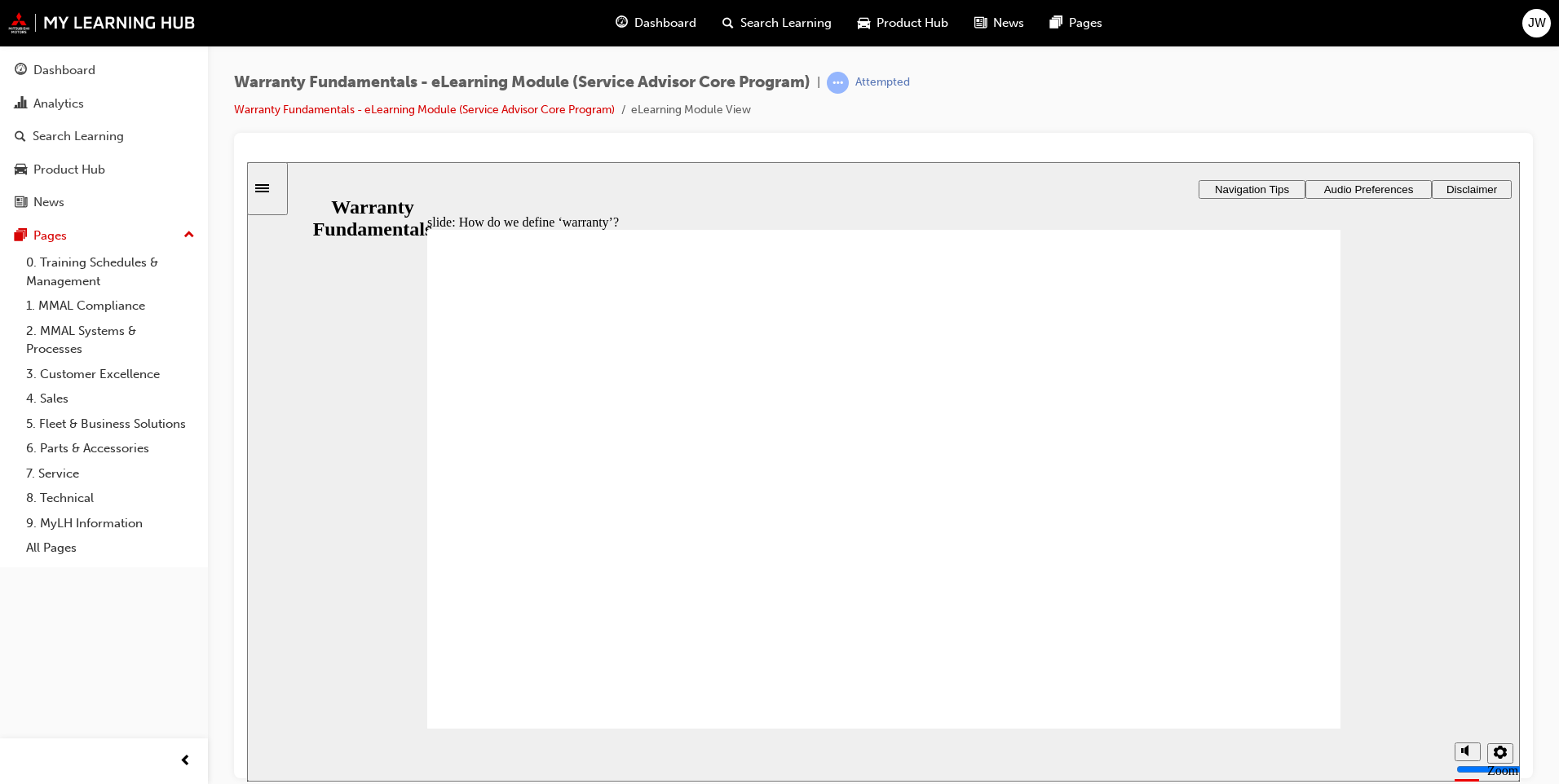
type textarea "Anythi"
type textarea "Anythin"
type textarea "Anything"
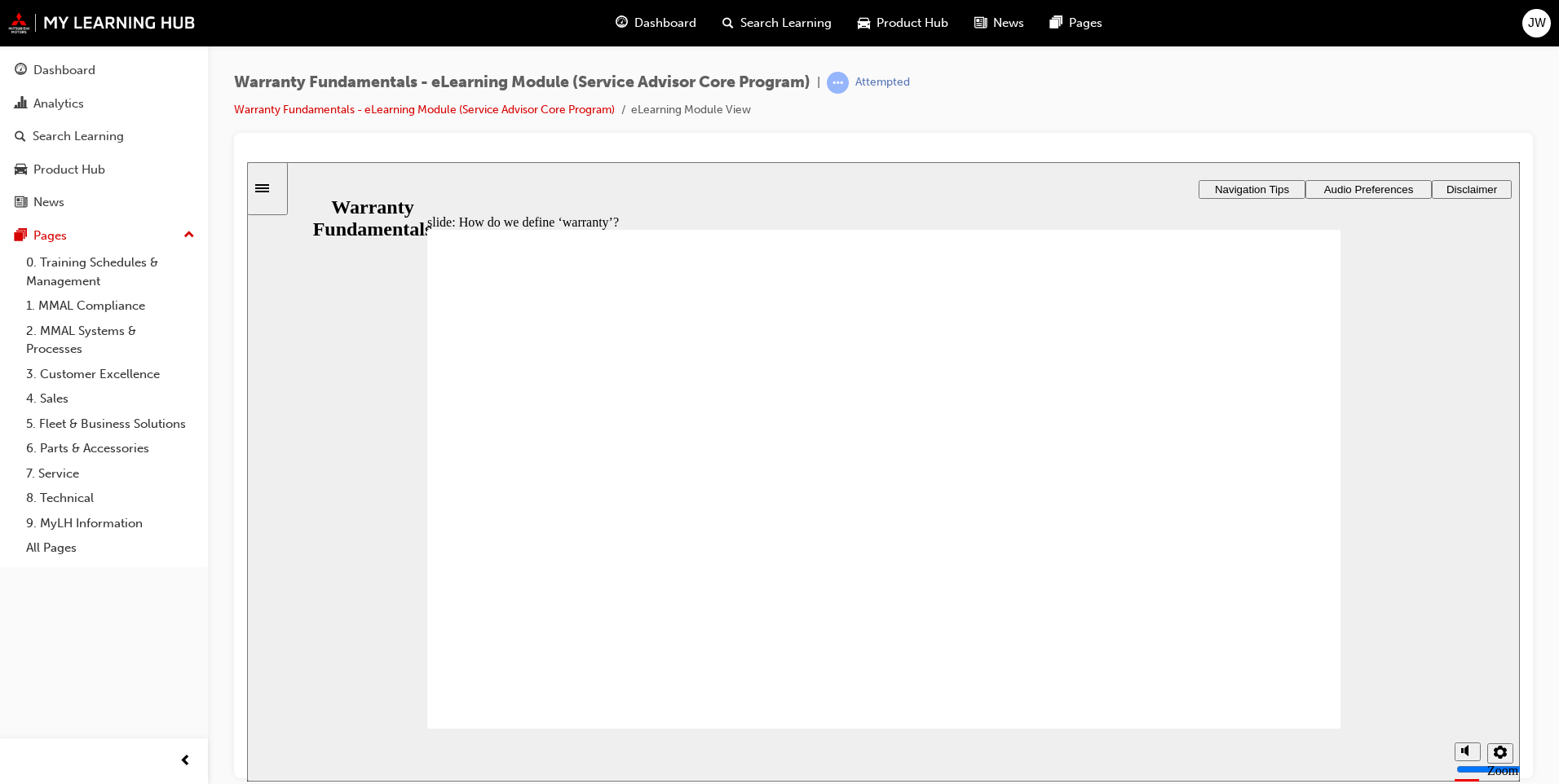
type textarea "Anything"
type textarea "Anything t"
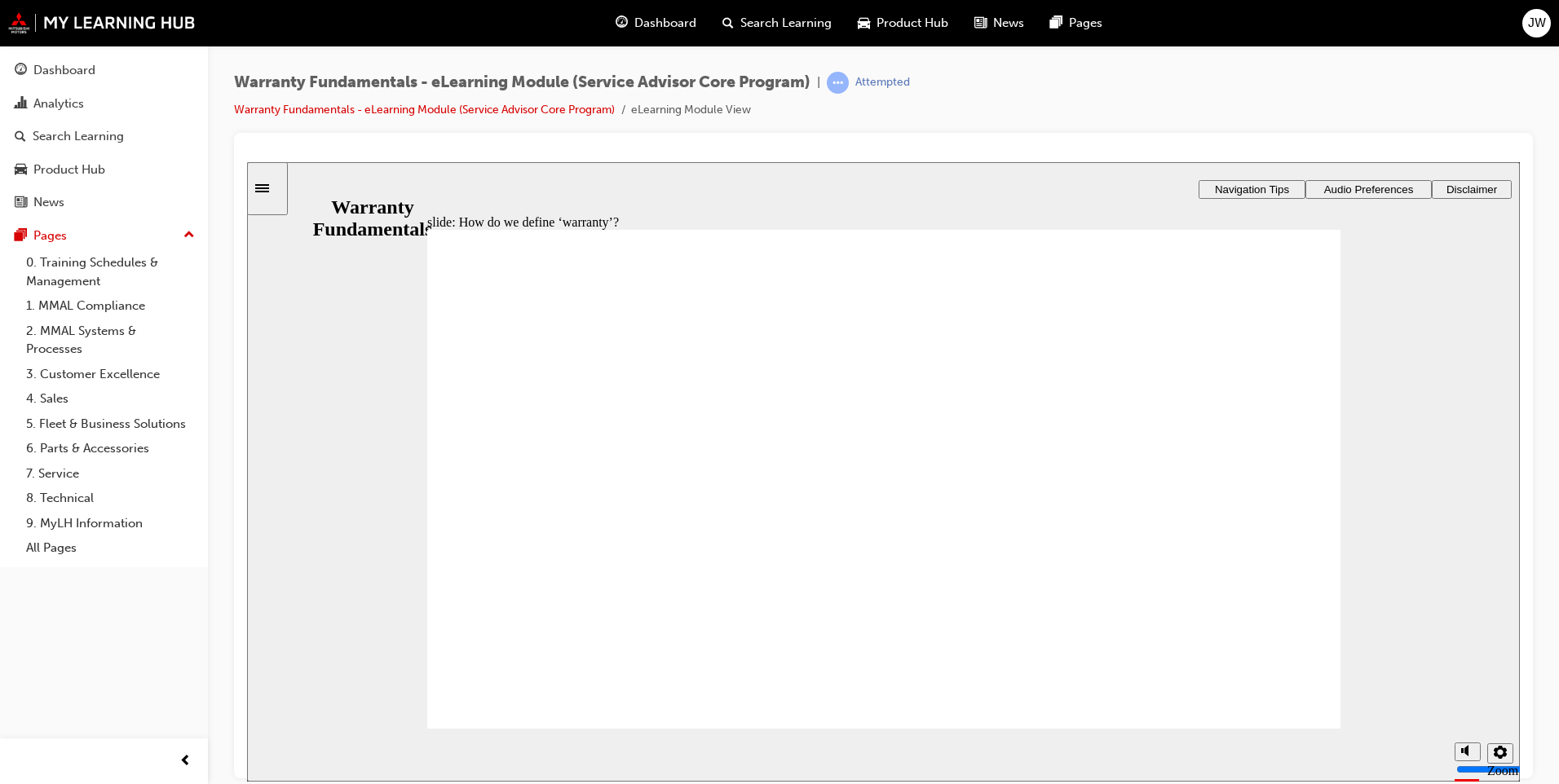
type textarea "Anything th"
type textarea "Anything tha"
type textarea "Anything that"
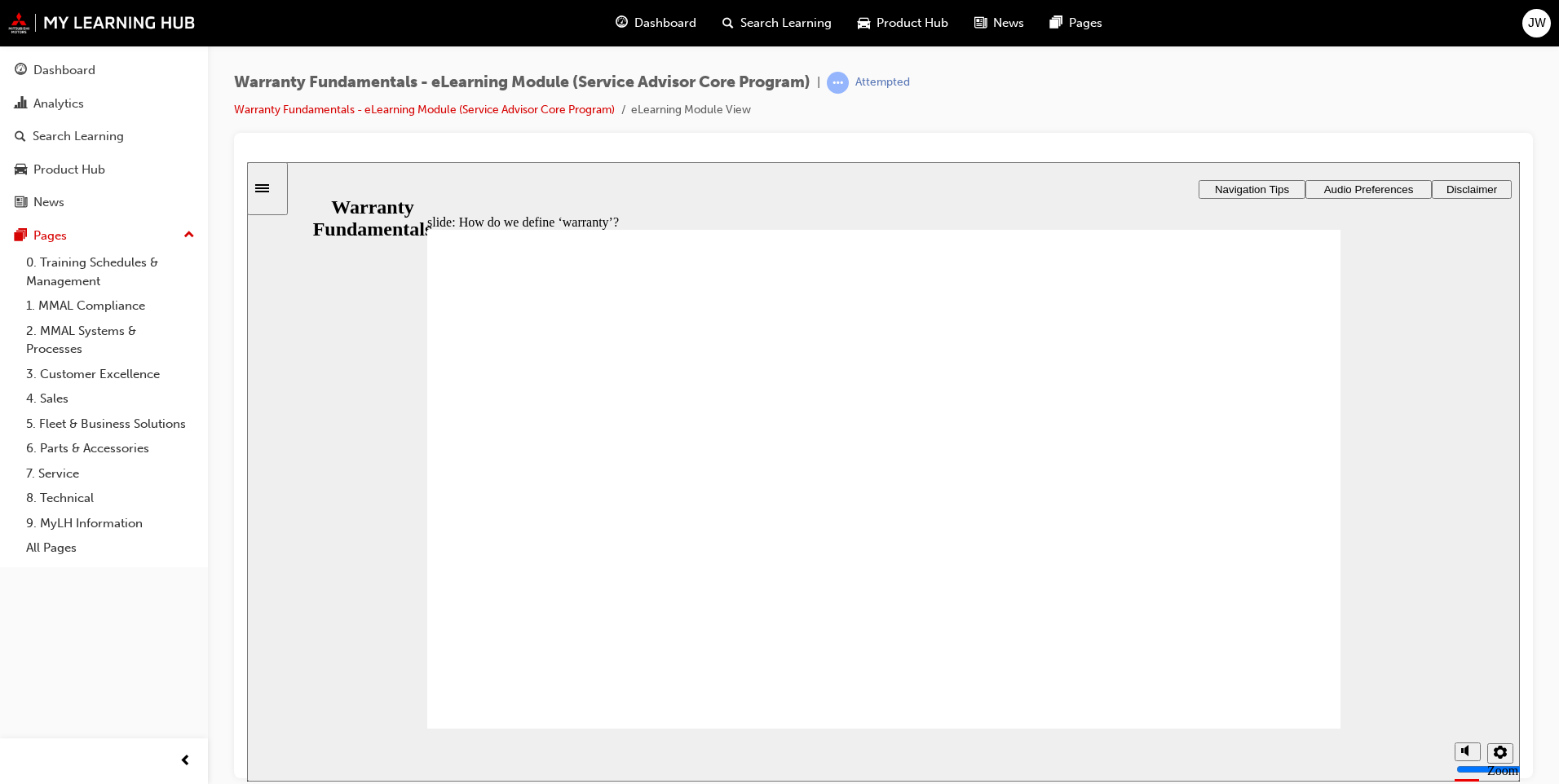
type textarea "Anything that"
type textarea "Anything that h"
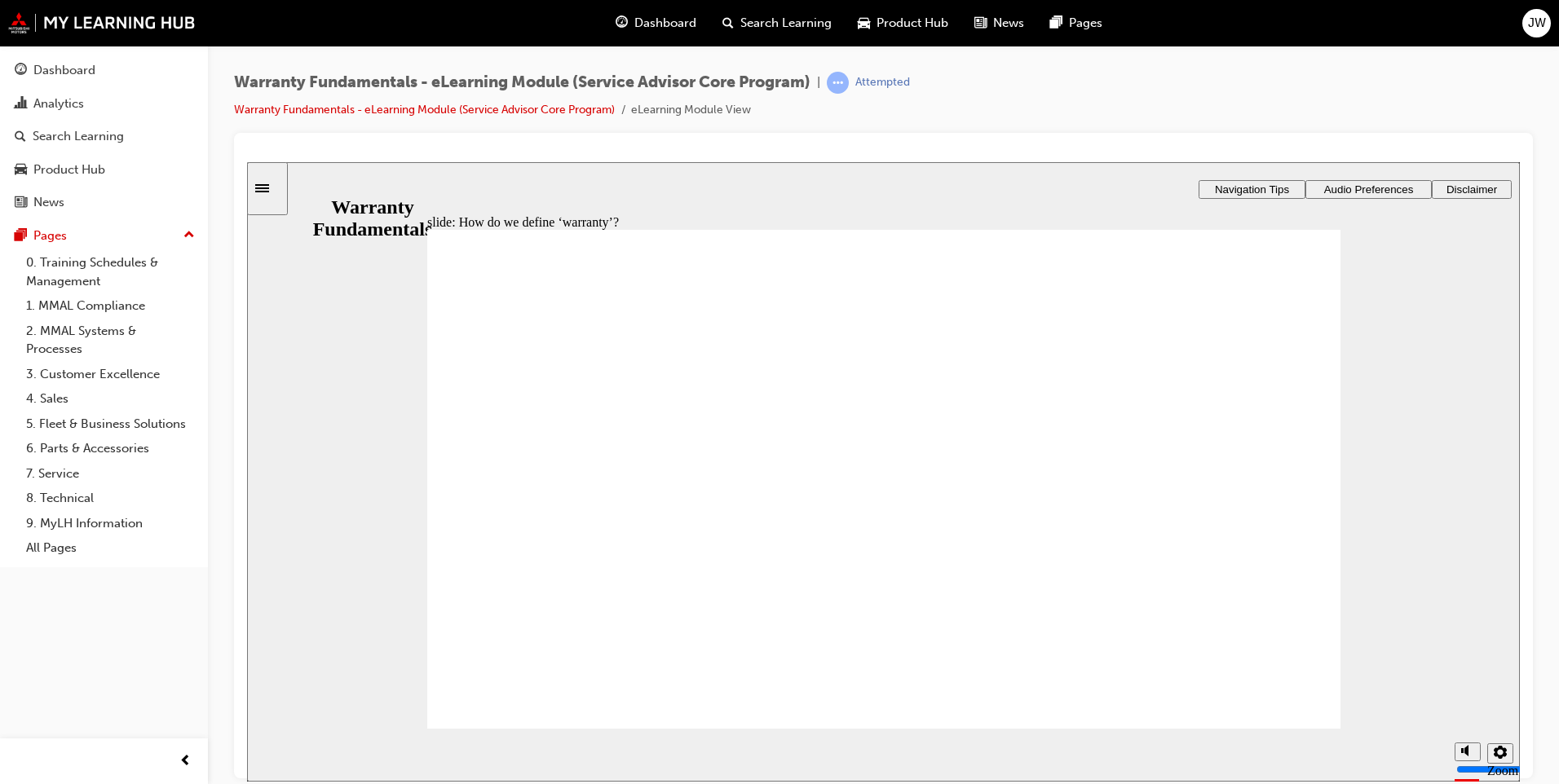
type textarea "Anything that ha"
type textarea "Anything that has"
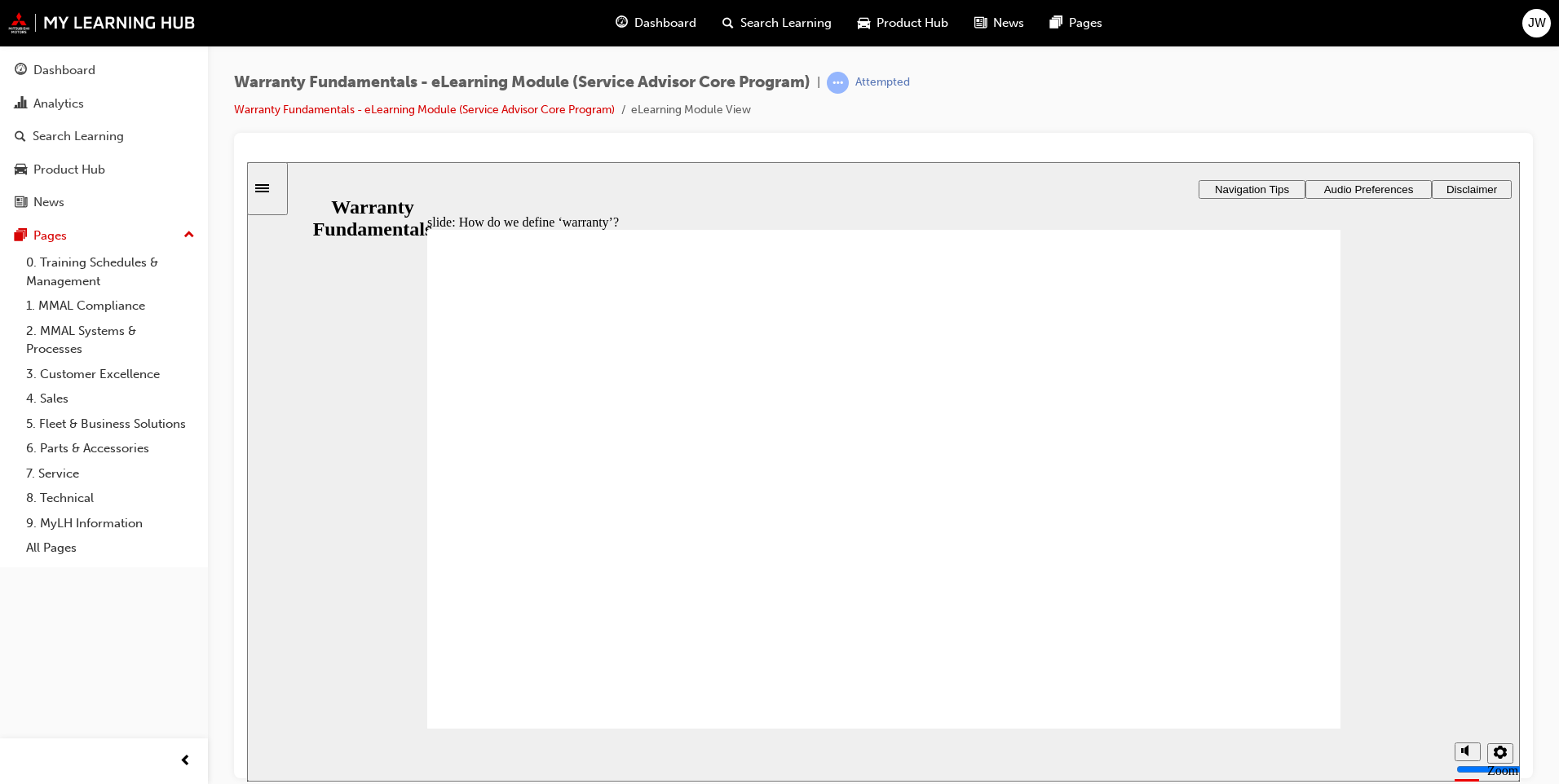
type textarea "Anything that has"
type textarea "Anything that has f"
type textarea "Anything that has fa"
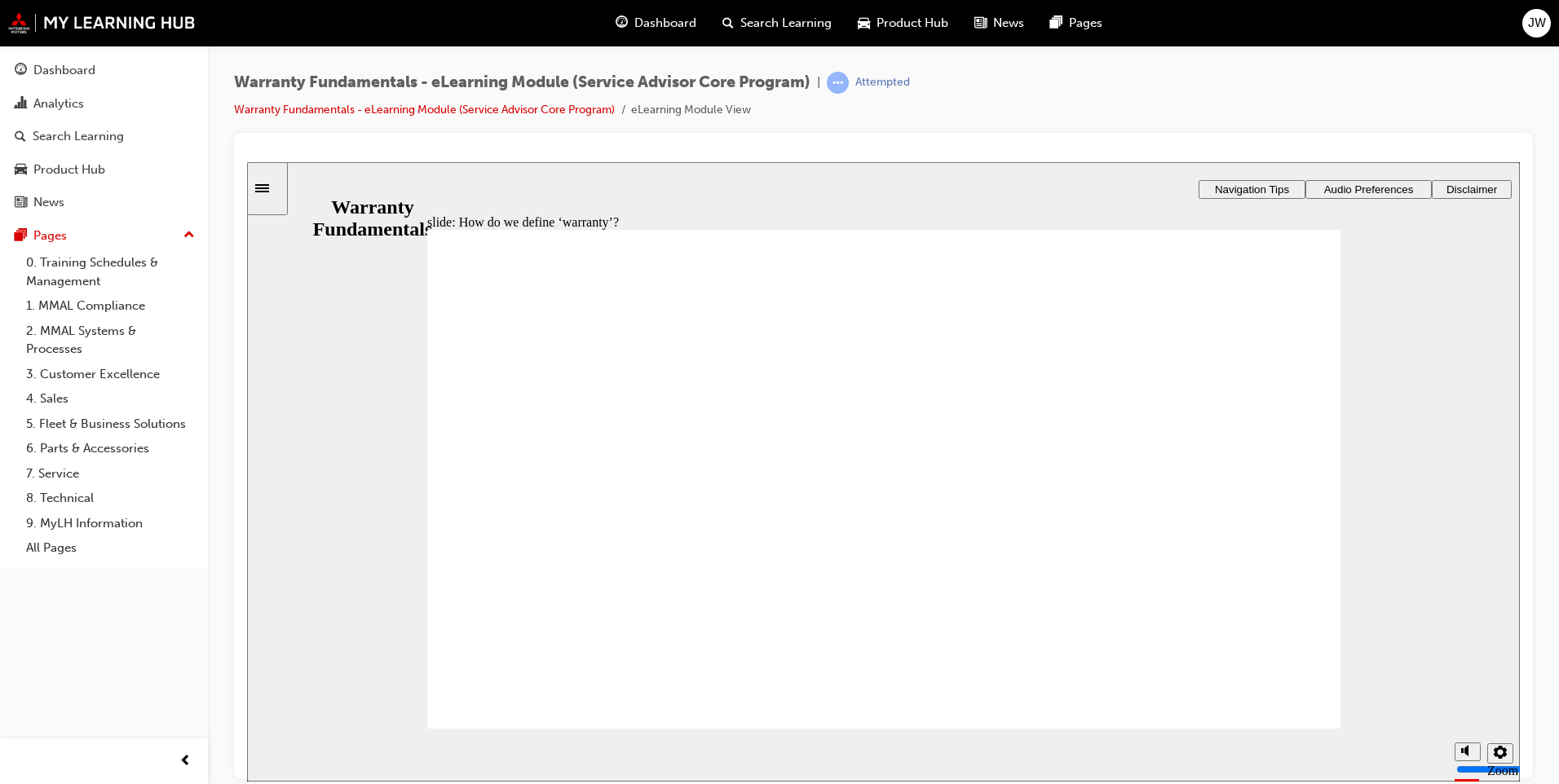
type textarea "Anything that has fal"
type textarea "Anything that has fa"
type textarea "Anything that has fai"
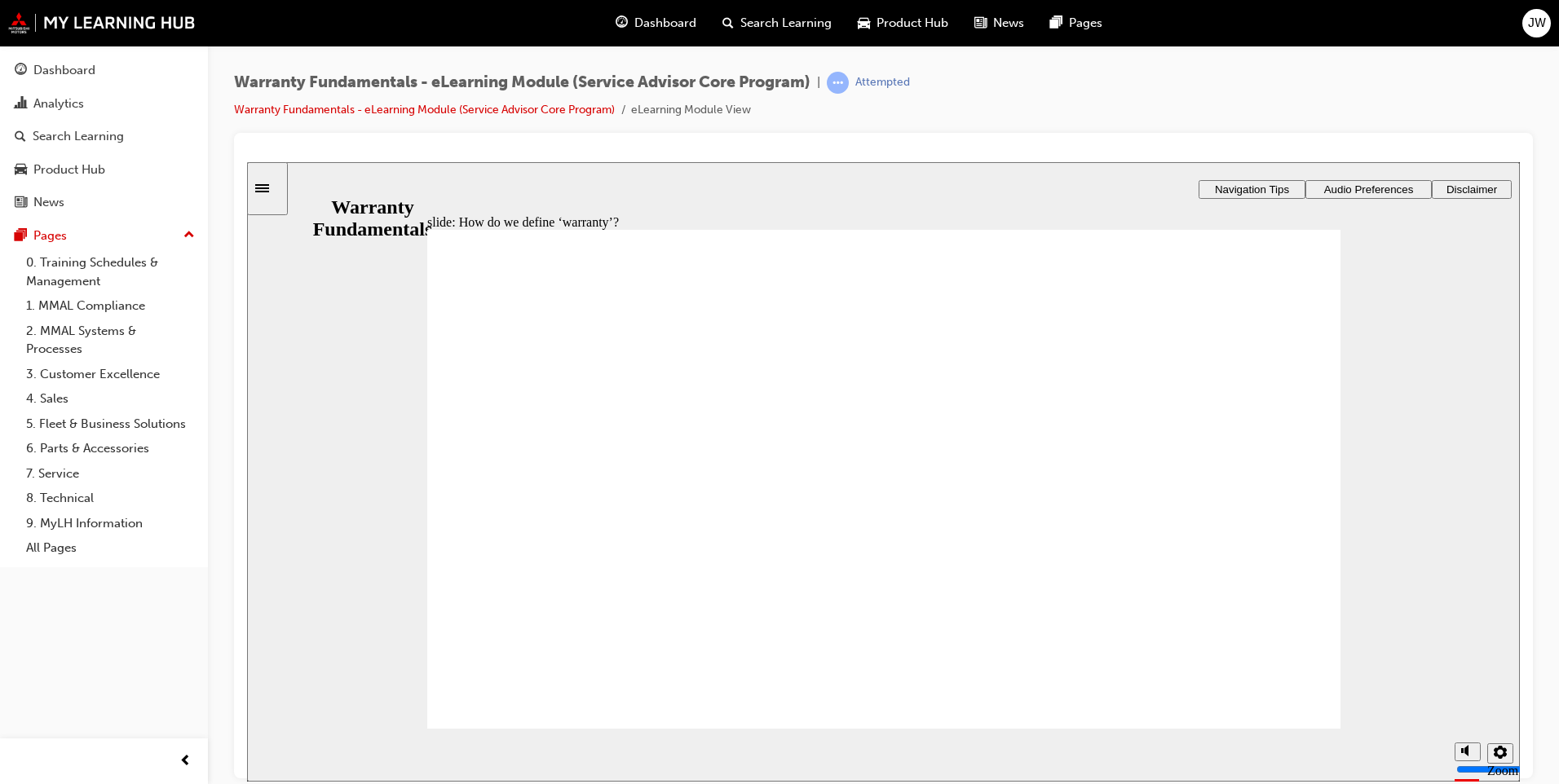
type textarea "Anything that has fai"
type textarea "Anything that has fail"
type textarea "Anything that has [PERSON_NAME]"
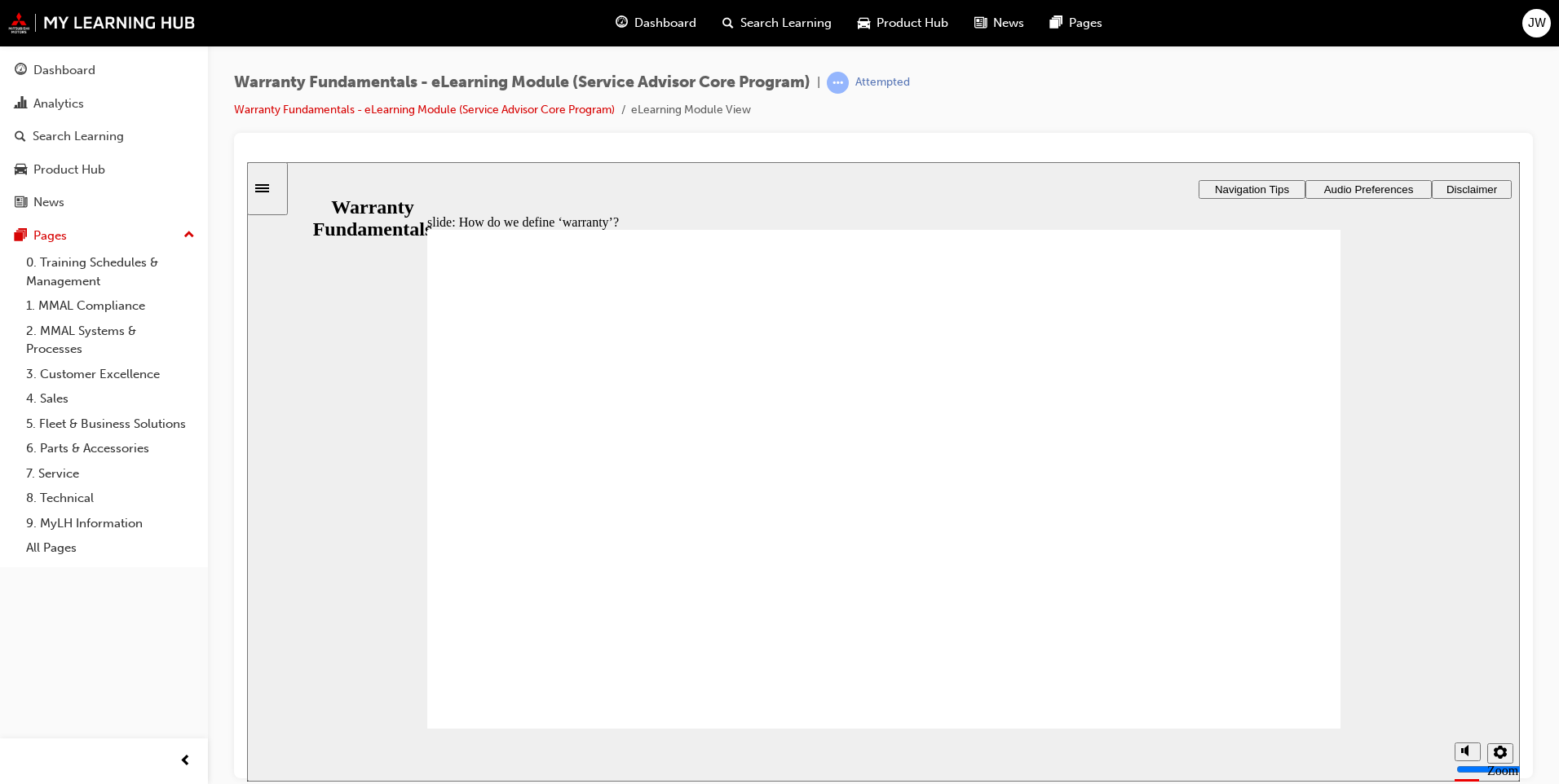
type textarea "Anything that has failed"
type textarea "Anything that has failed d"
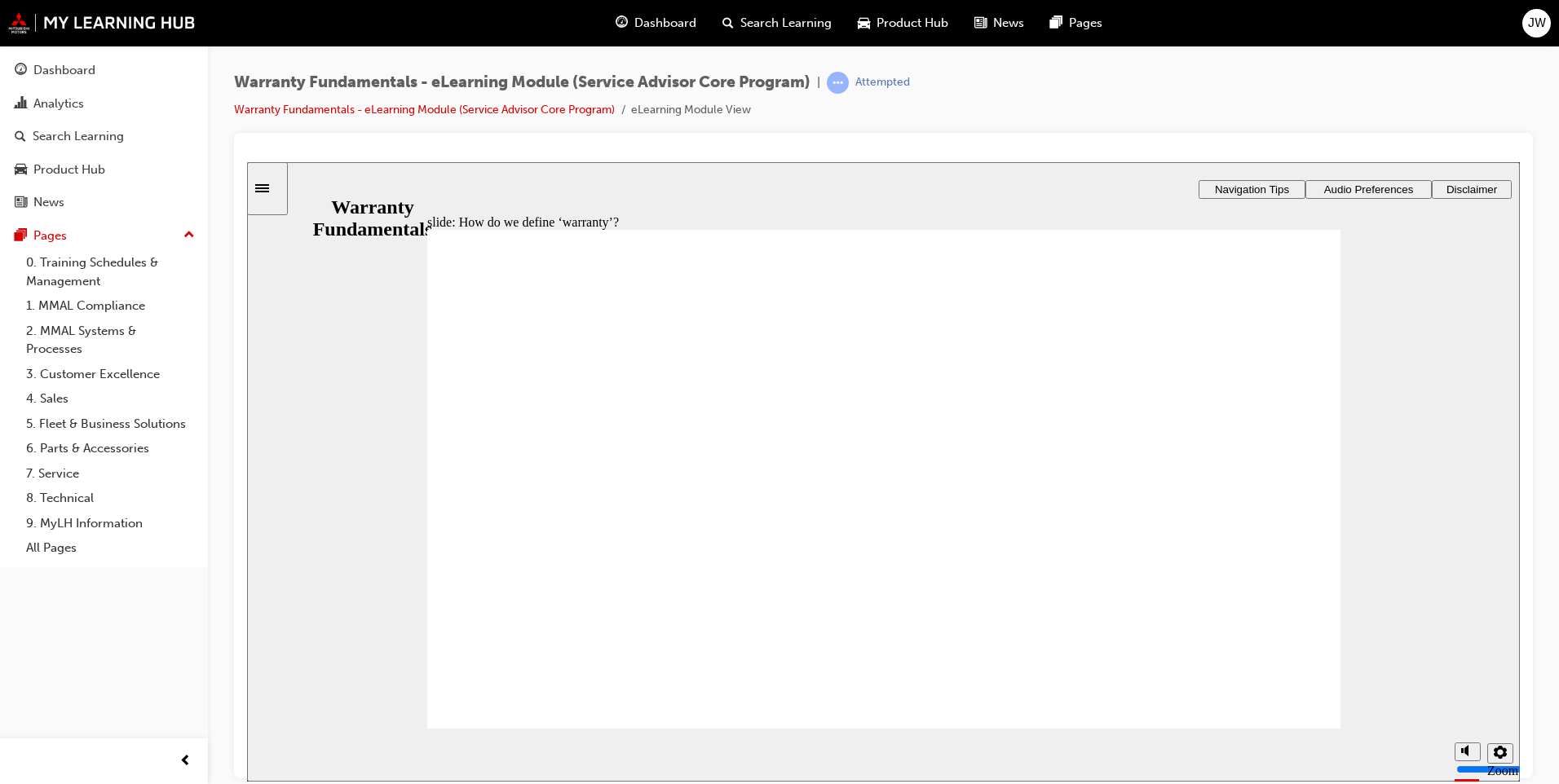
type textarea "Anything that has failed d"
type textarea "Anything that has failed du"
type textarea "Anything that has failed due"
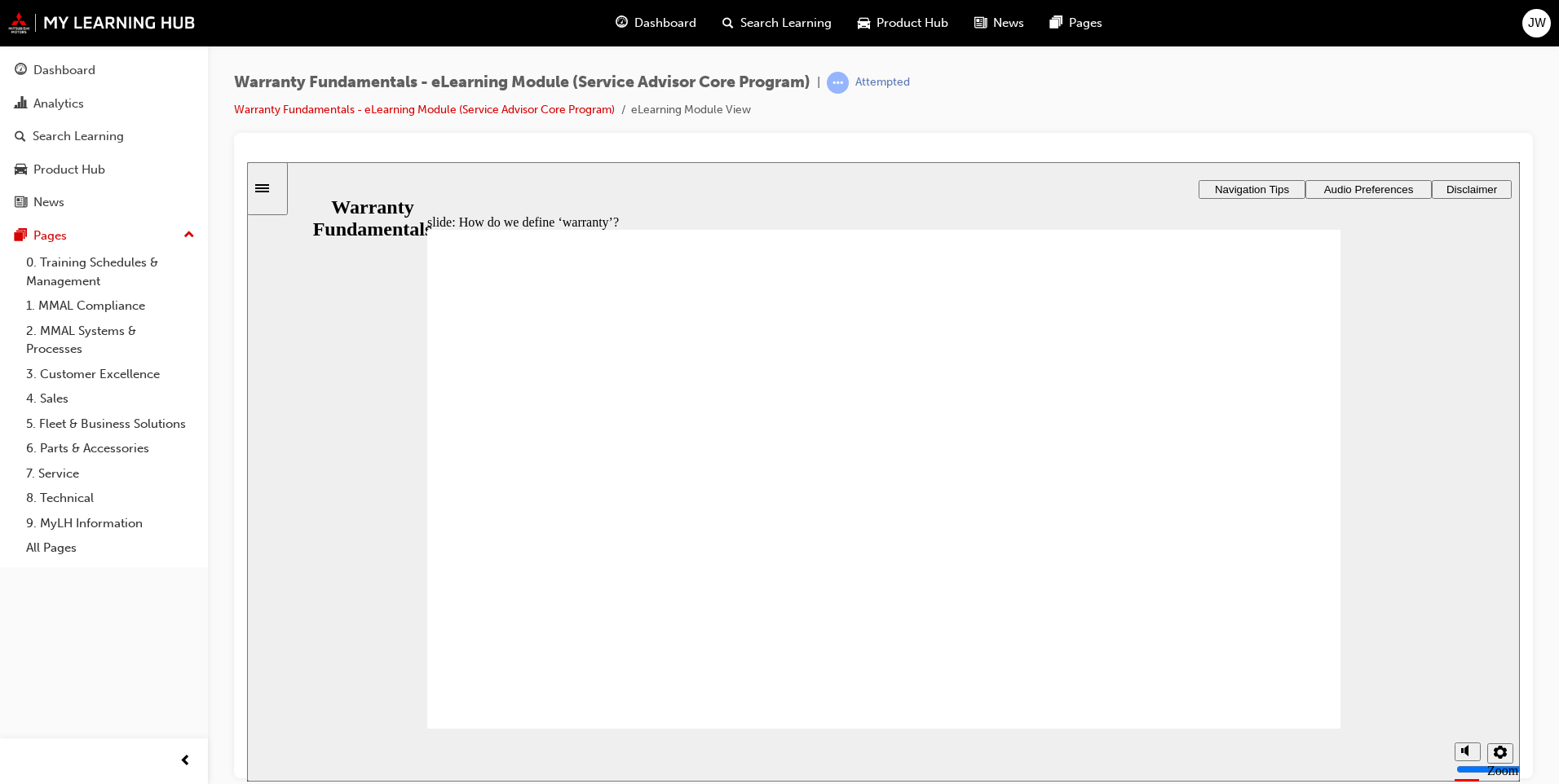
type textarea "Anything that has failed due"
type textarea "Anything that has failed due t"
type textarea "Anything that has failed due tpo"
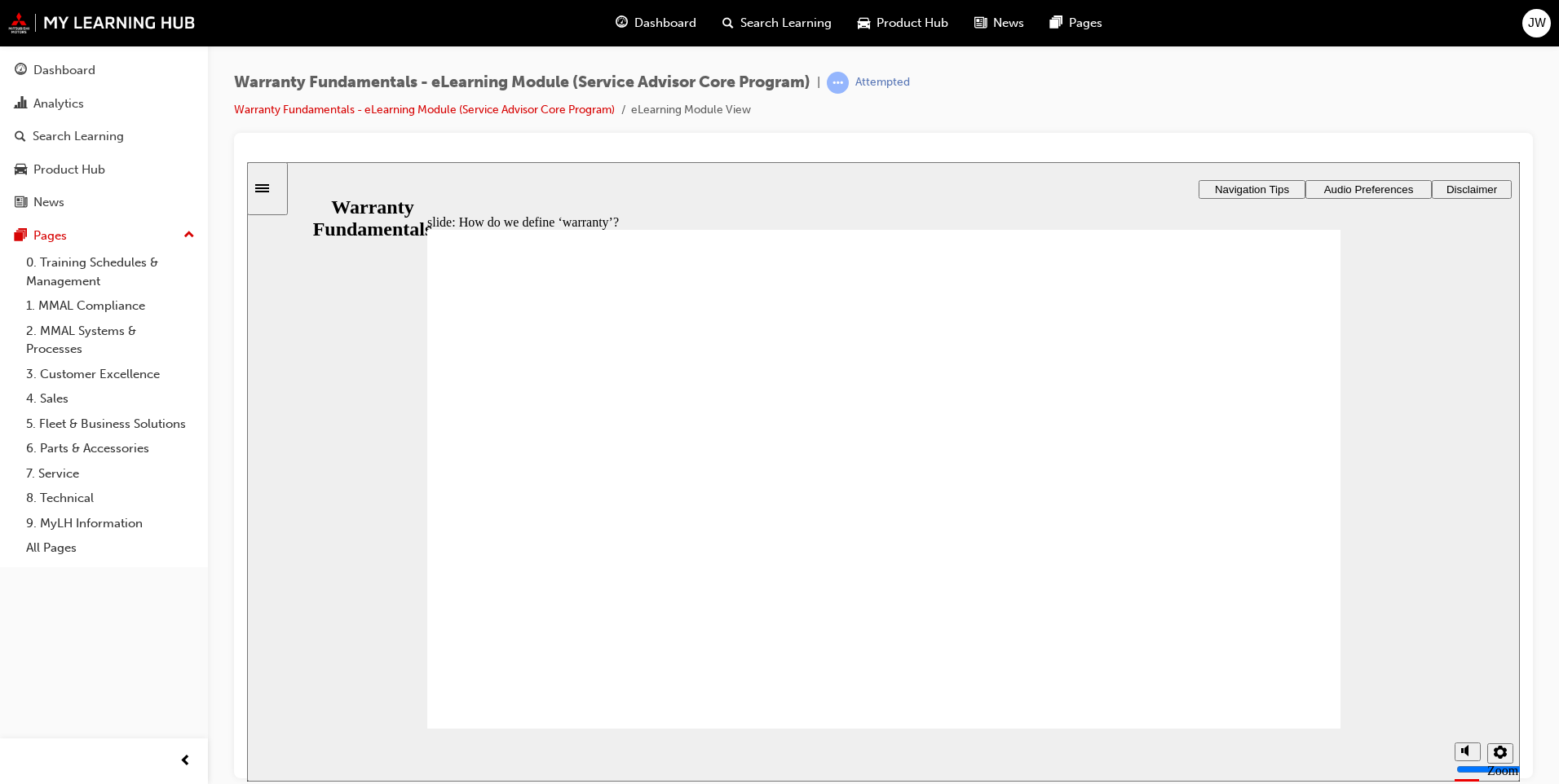
type textarea "Anything that has failed due tpo"
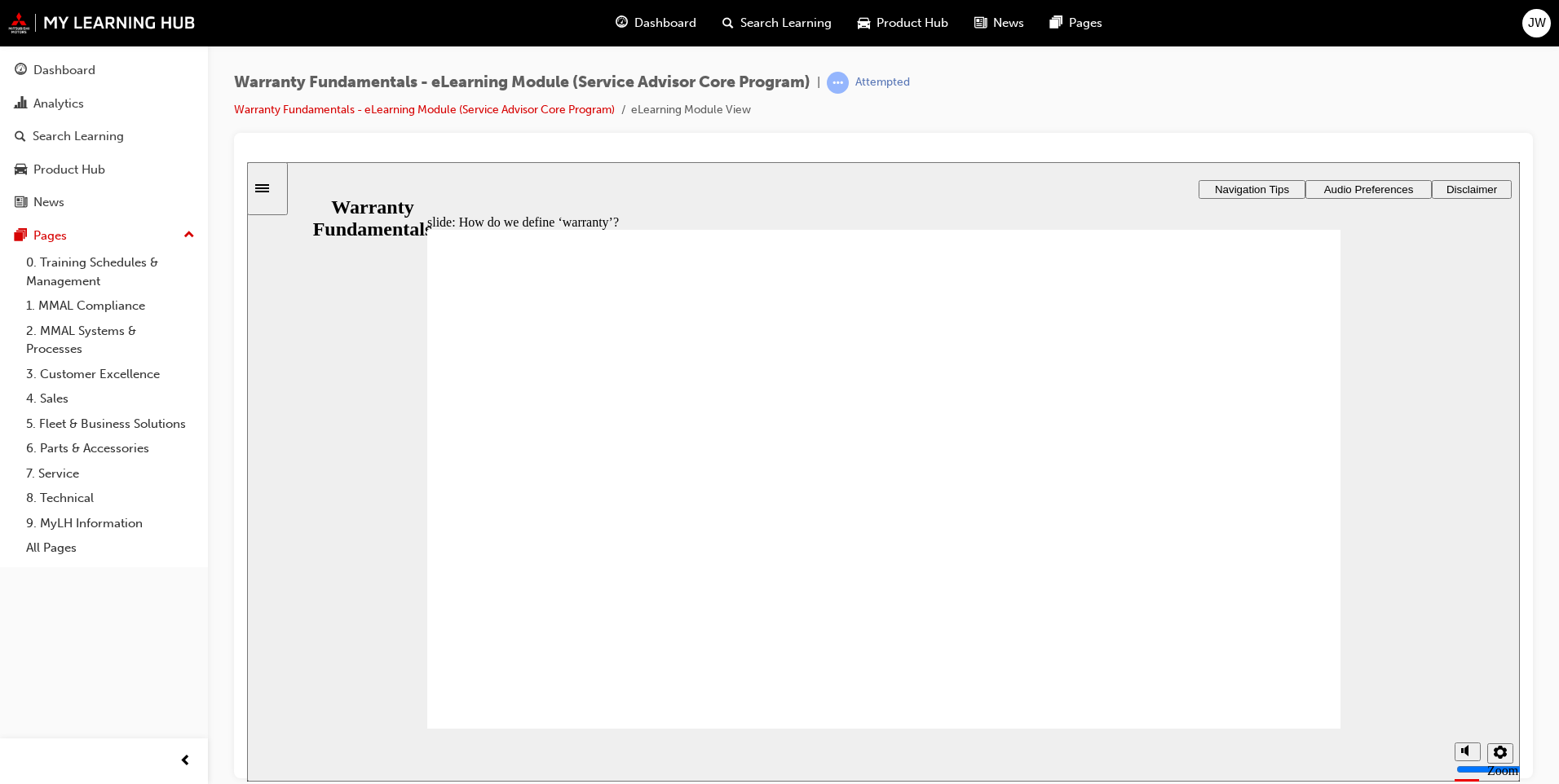
type textarea "Anything that has failed due tp"
type textarea "Anything that has failed due t"
type textarea "Anything that has failed due to"
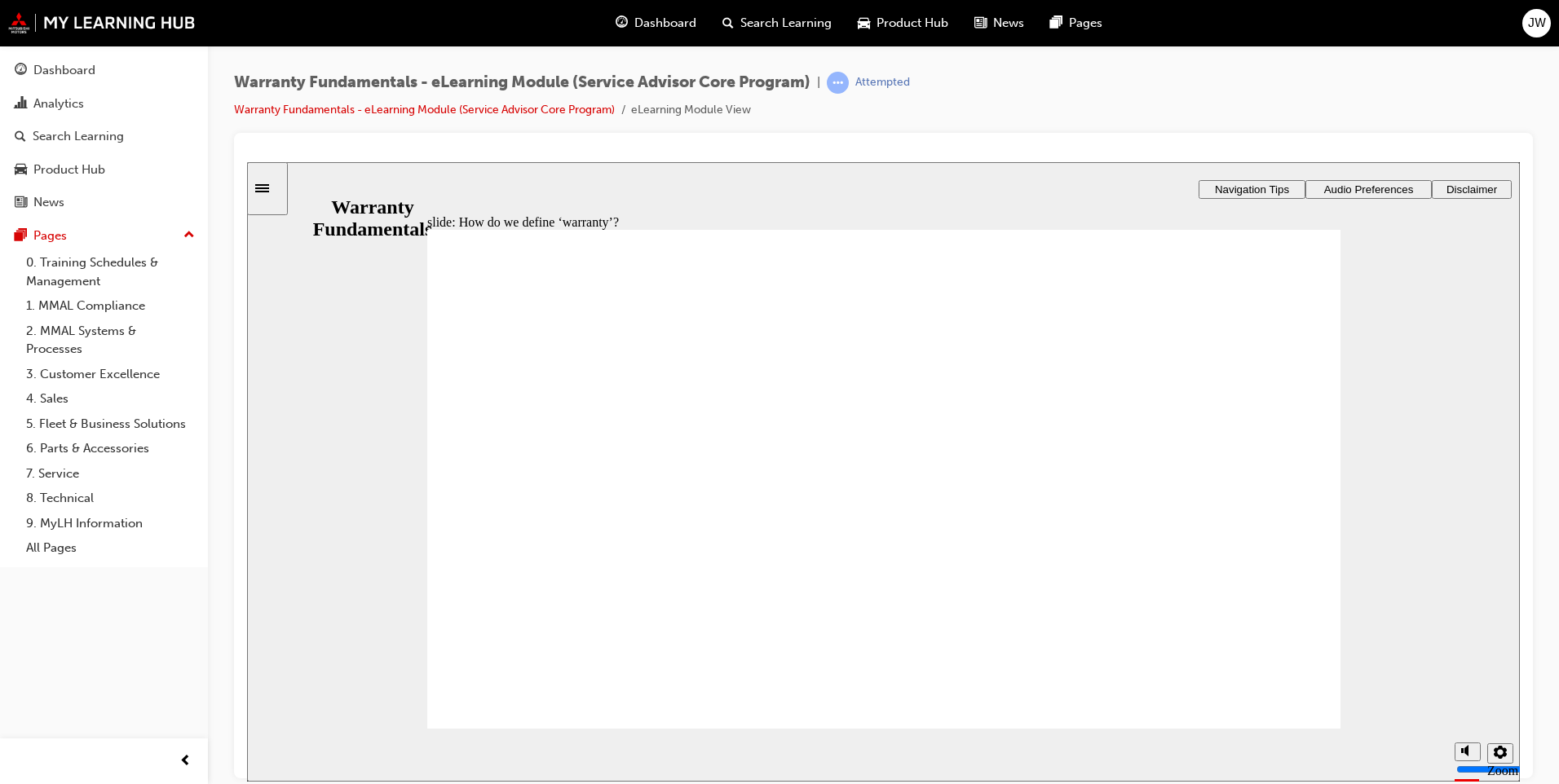
type textarea "Anything that has failed due to"
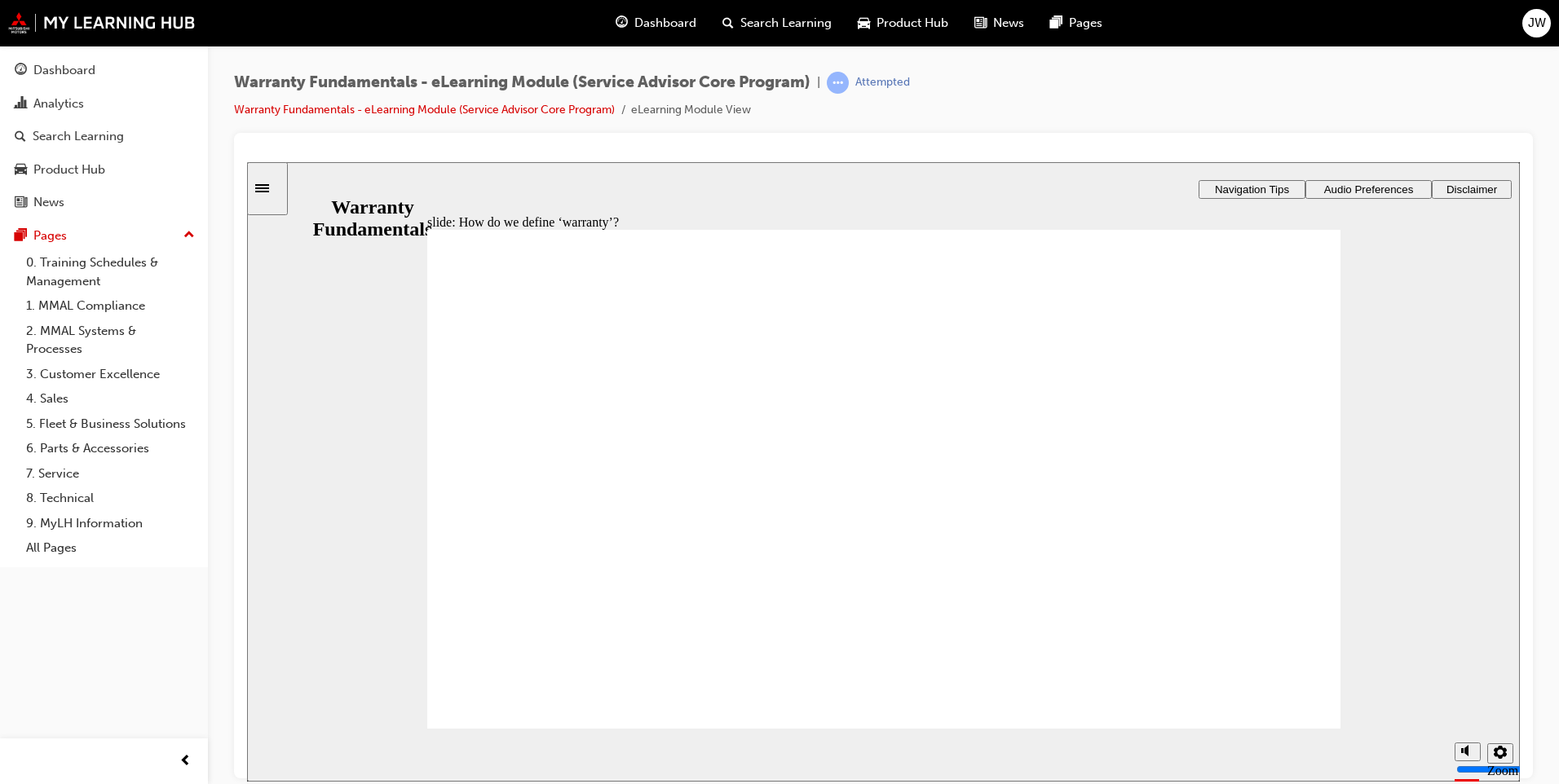
type textarea "Anything that has failed due to a"
type textarea "Anything that has failed due to"
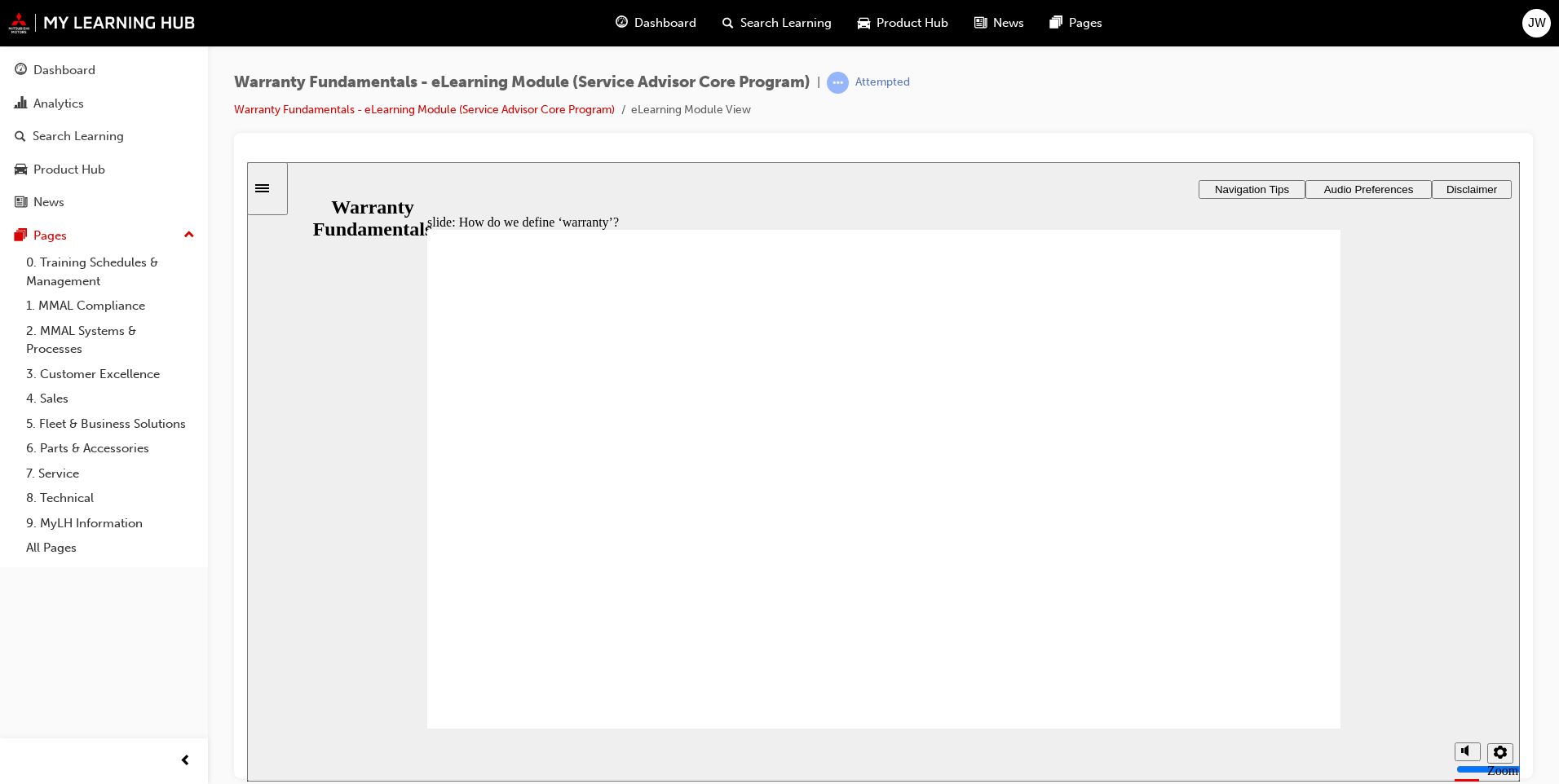
type textarea "Anything that has failed due to"
type textarea "Anything that has failed due to a"
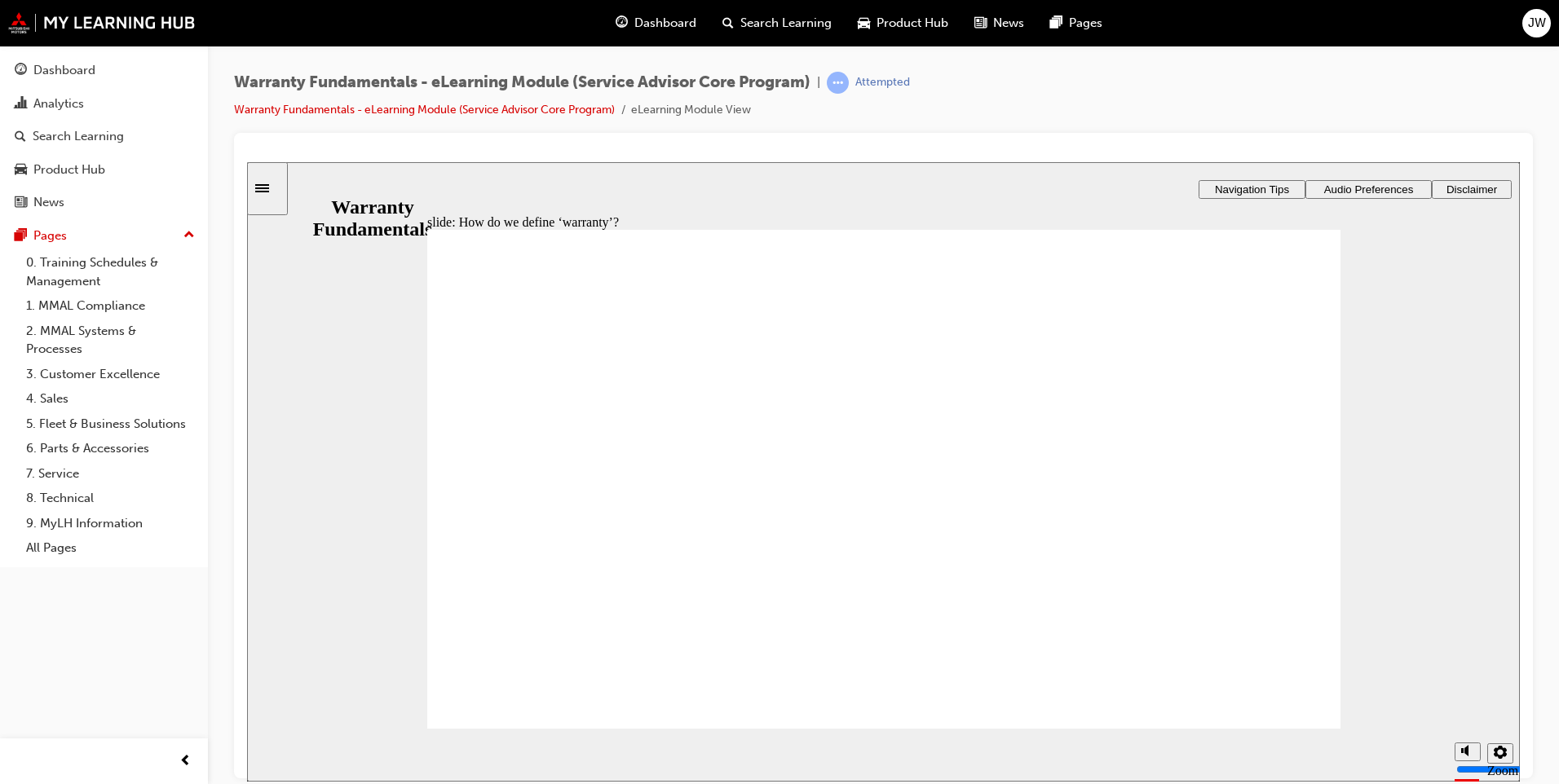
type textarea "Anything that has failed due to a m"
type textarea "Anything that has failed due to a ma"
type textarea "Anything that has failed due to a man"
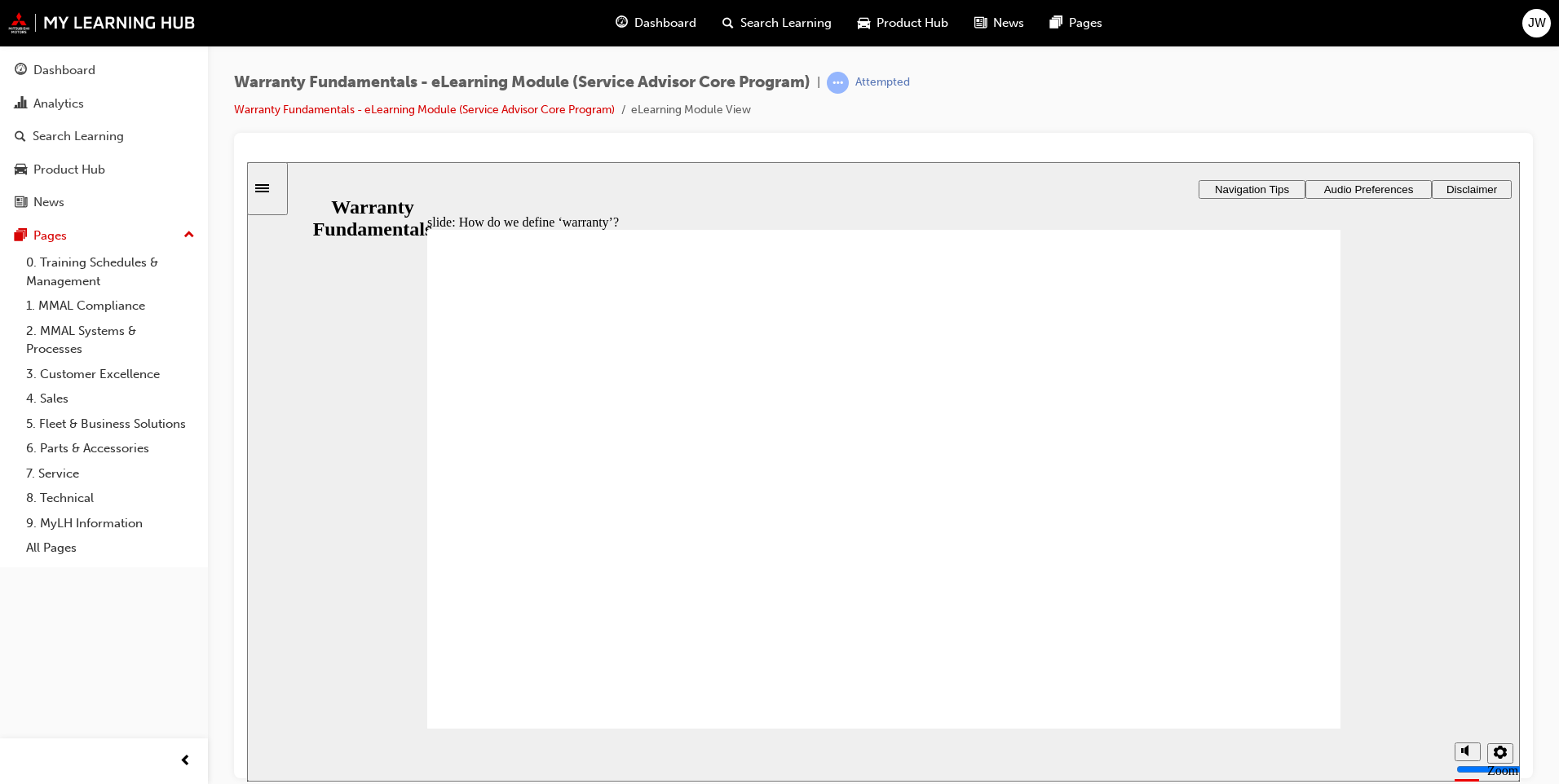
type textarea "Anything that has failed due to a man"
type textarea "Anything that has failed due to a manu"
type textarea "Anything that has failed due to a manuf"
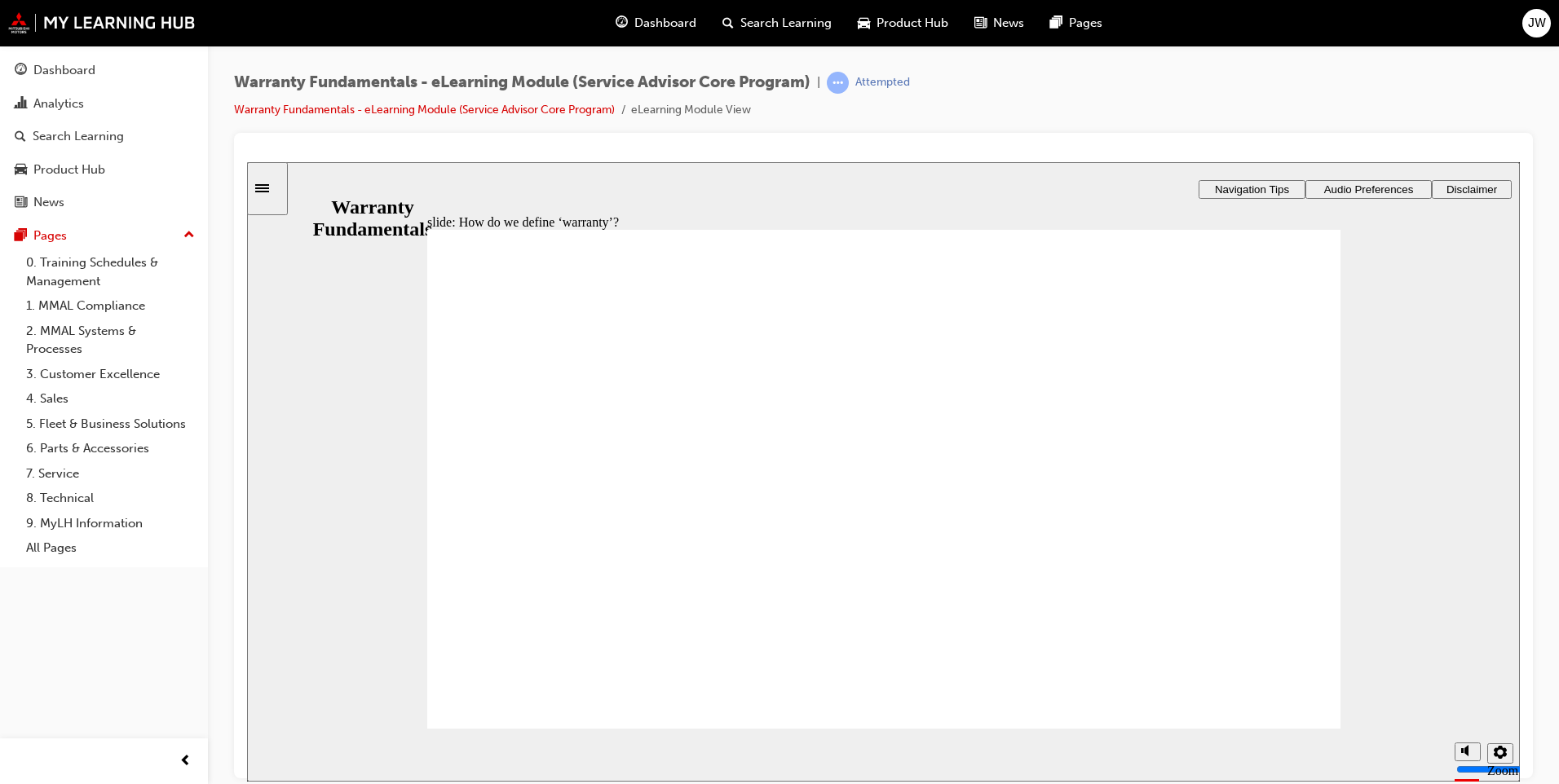
type textarea "Anything that has failed due to a manufa"
type textarea "Anything that has failed due to a manufac"
type textarea "Anything that has failed due to a manufact"
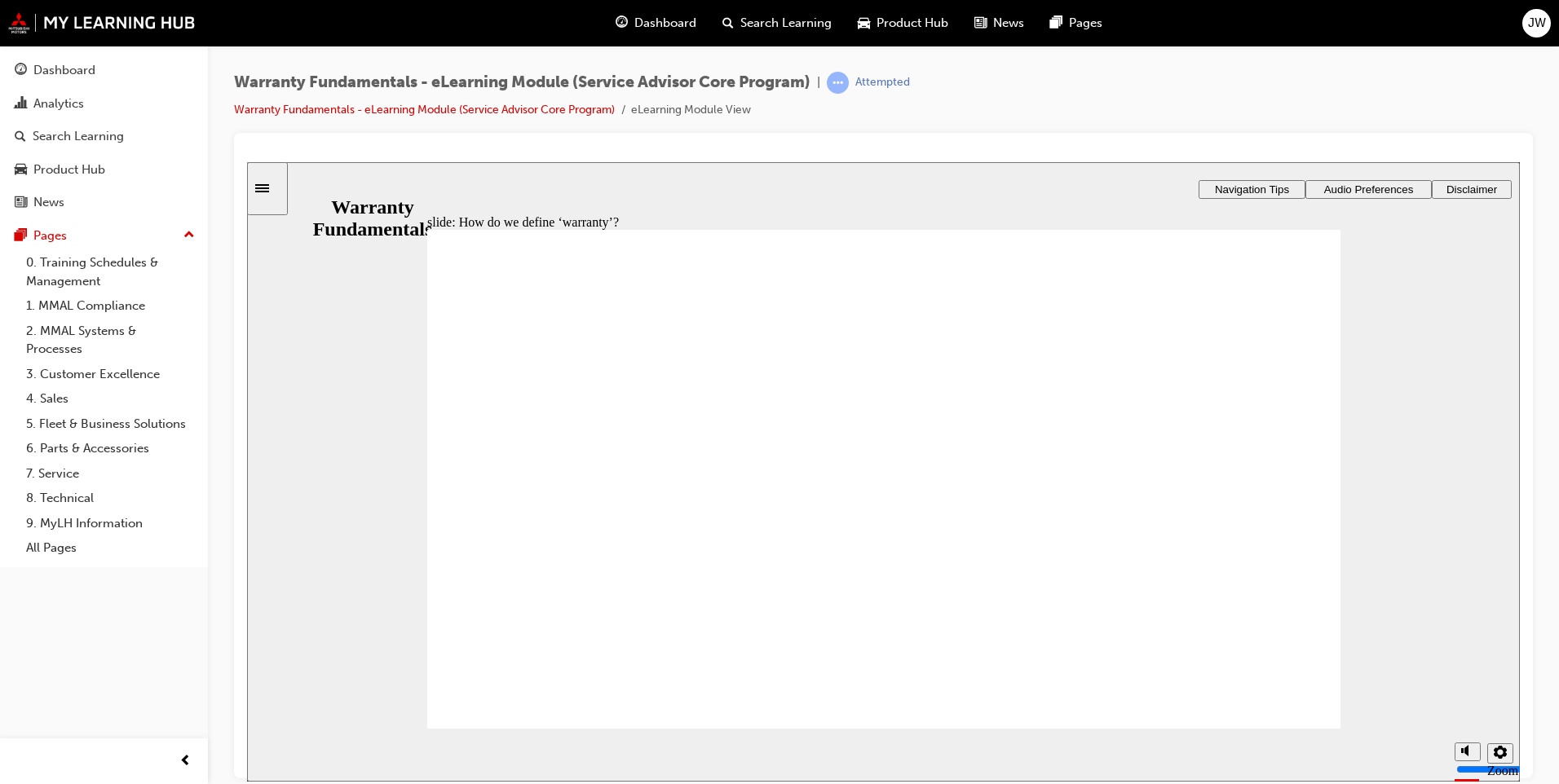
type textarea "Anything that has failed due to a manufact"
type textarea "Anything that has failed due to a manufactu"
type textarea "Anything that has failed due to a manufactur"
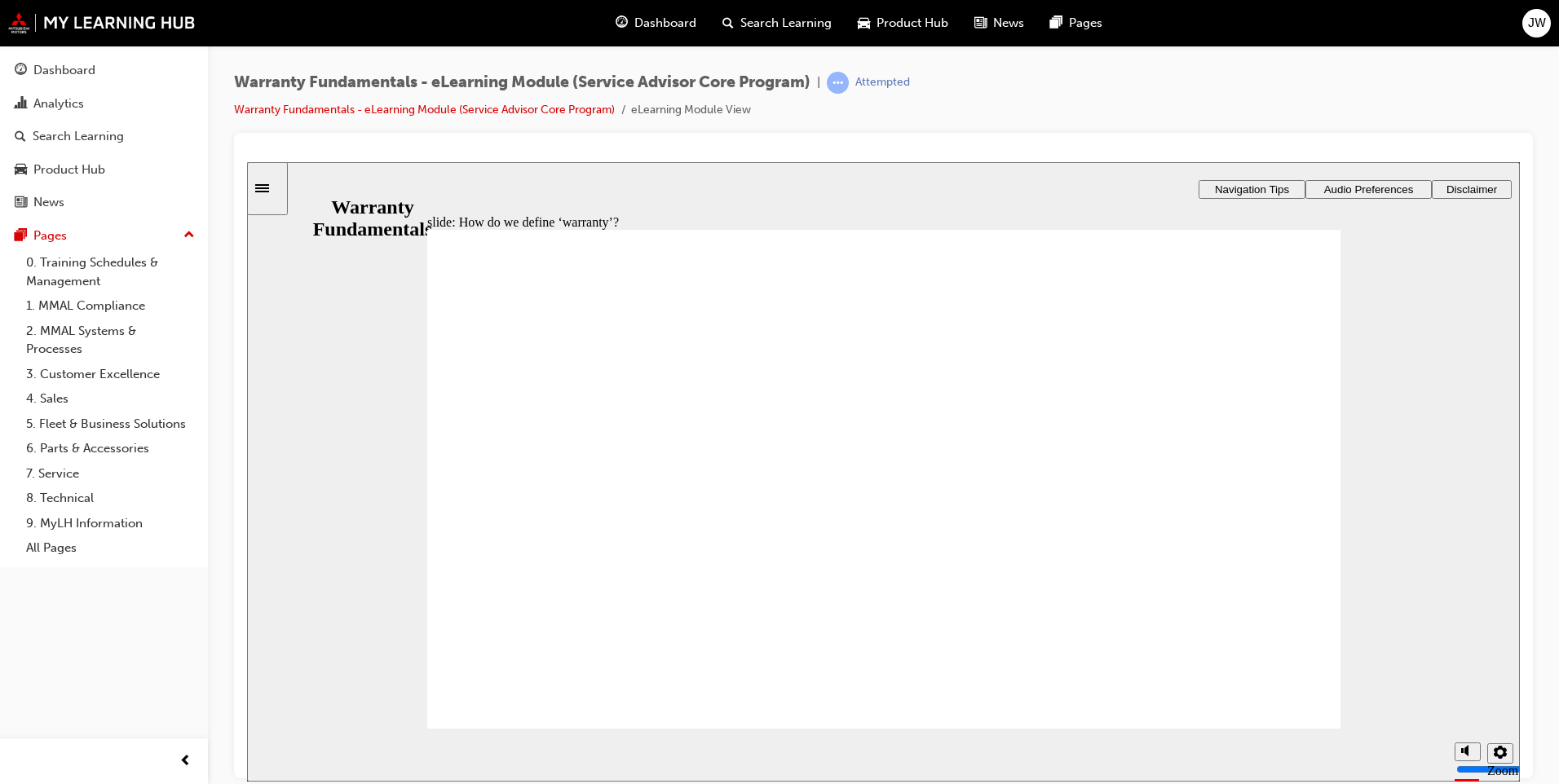
type textarea "Anything that has failed due to a manufacturi"
type textarea "Anything that has failed due to a manufacturin"
type textarea "Anything that has failed due to a manufacturing"
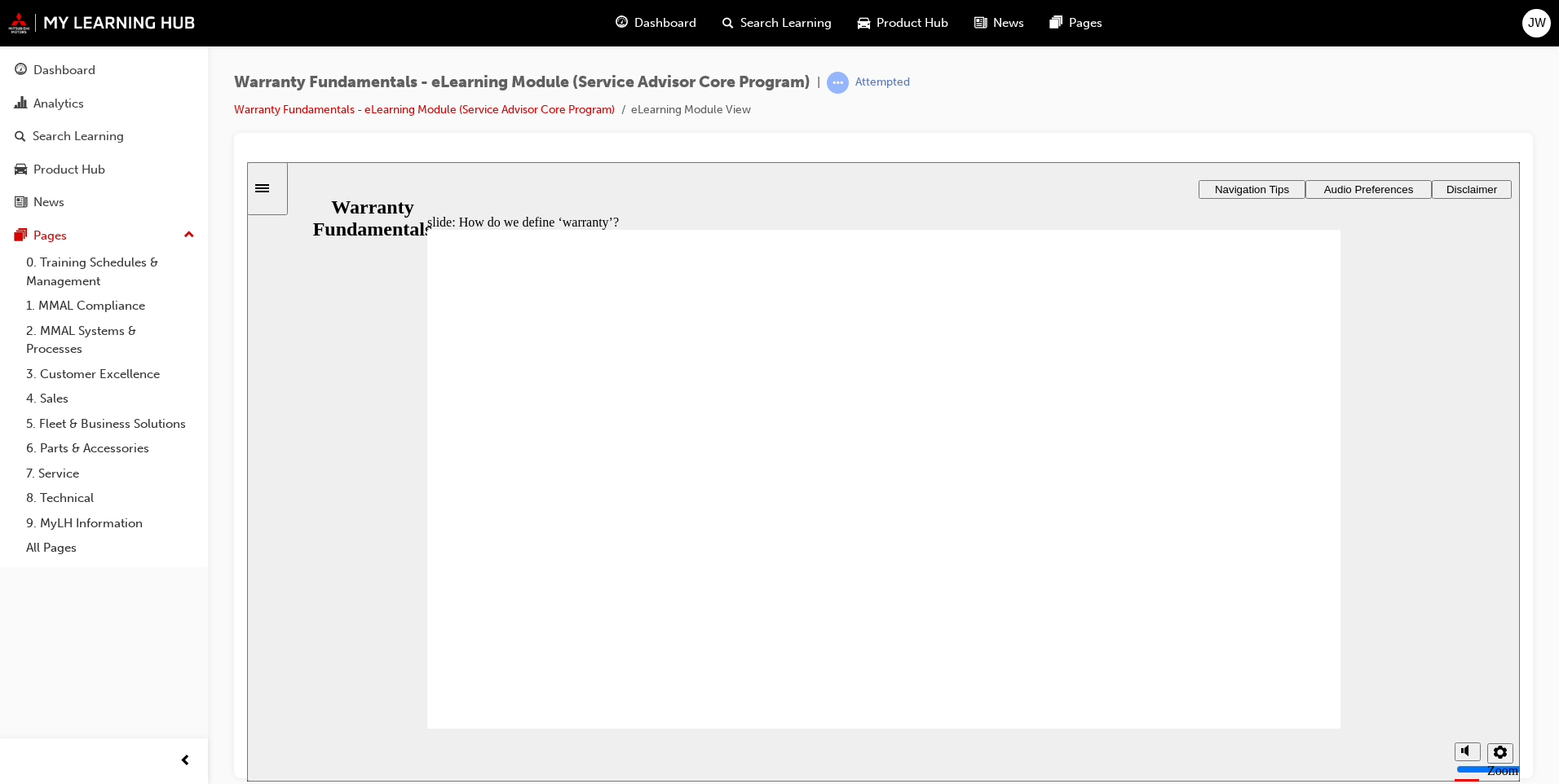
type textarea "Anything that has failed due to a manufacturing"
type textarea "Anything that has failed due to a manufacturing d"
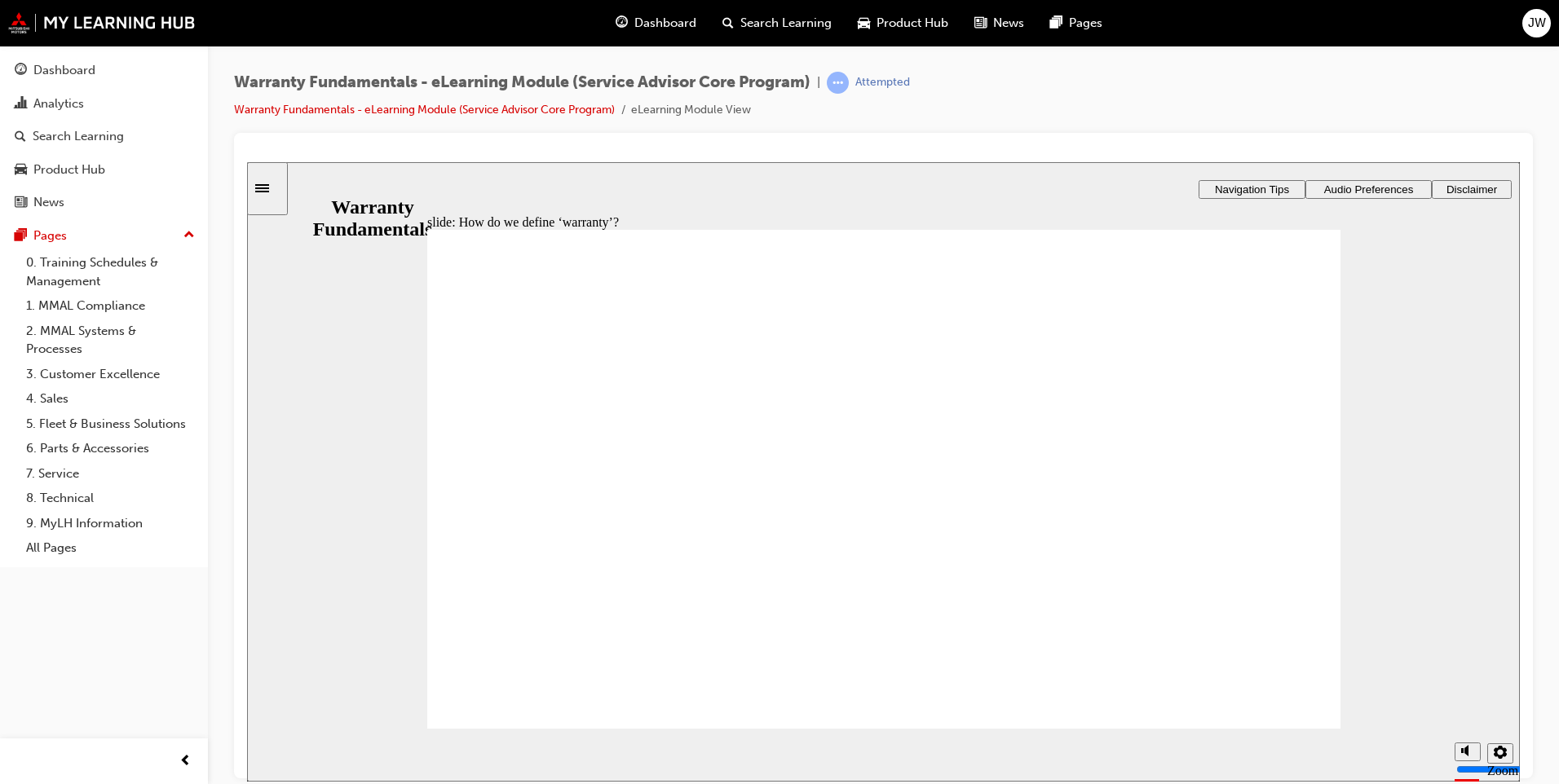
type textarea "Anything that has failed due to a manufacturing de"
type textarea "Anything that has failed due to a manufacturing def"
type textarea "Anything that has failed due to a manufacturing defe"
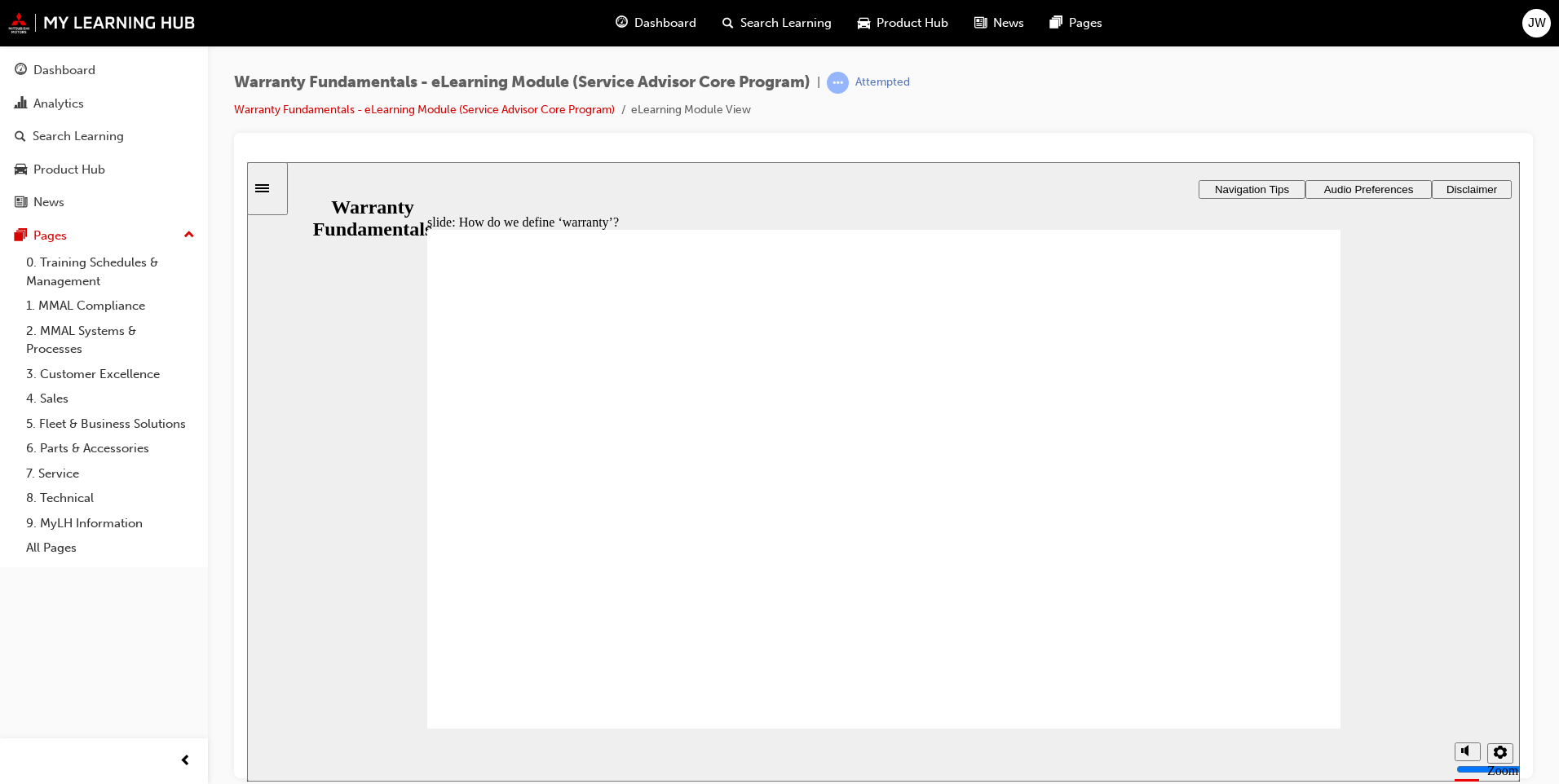
type textarea "Anything that has failed due to a manufacturing defe"
type textarea "Anything that has failed due to a manufacturing defec"
type textarea "Anything that has failed due to a manufacturing defect"
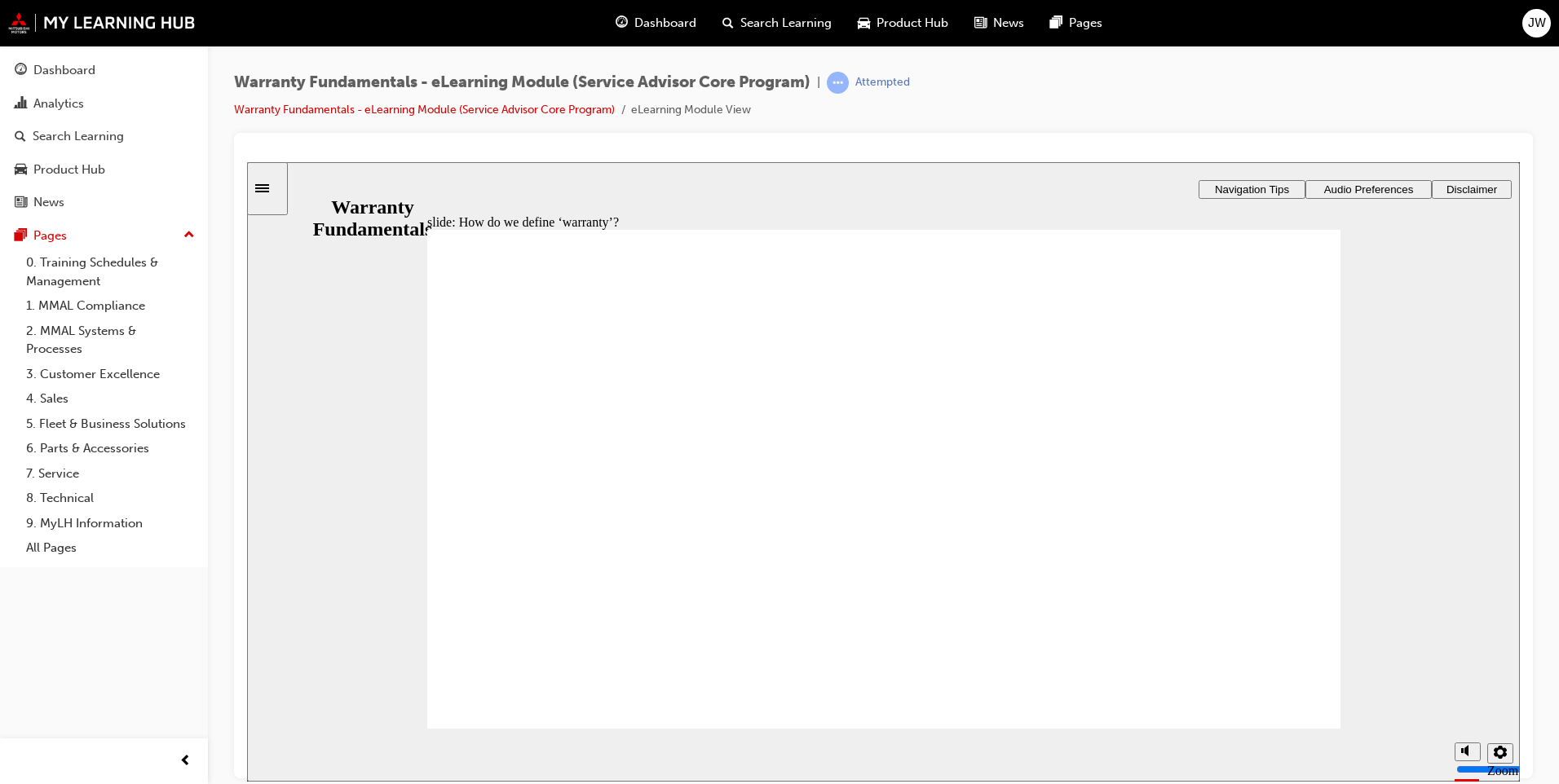
type textarea "Anything that has failed due to a manufacturing defect"
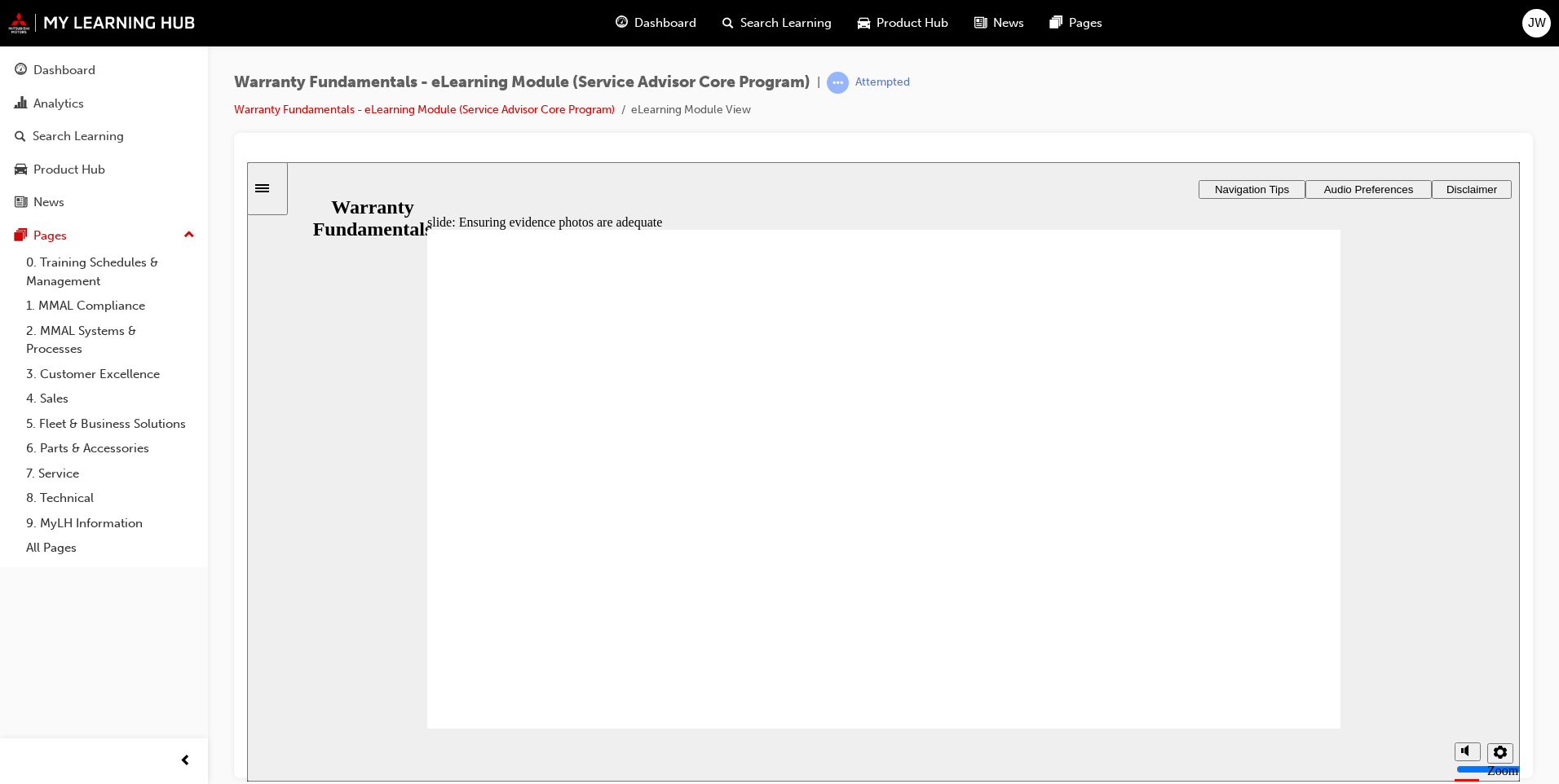
type input "2"
